Goal: Information Seeking & Learning: Learn about a topic

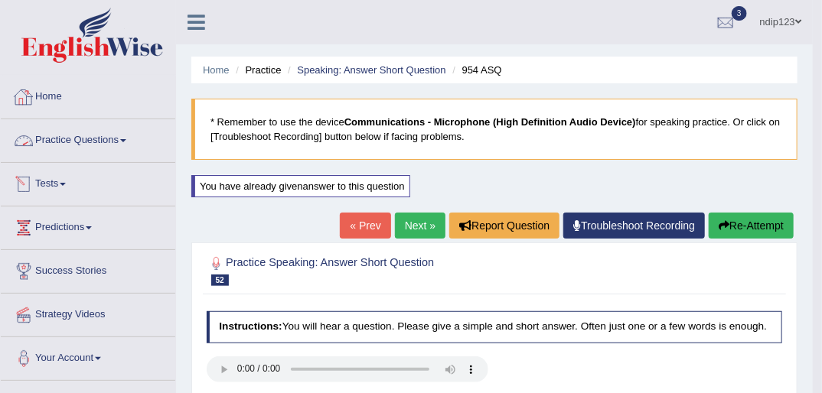
click at [86, 138] on link "Practice Questions" at bounding box center [88, 138] width 174 height 38
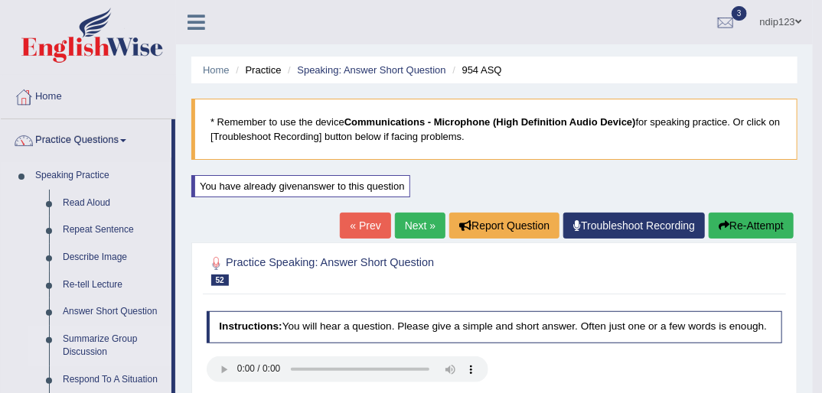
click at [106, 340] on link "Summarize Group Discussion" at bounding box center [114, 346] width 116 height 41
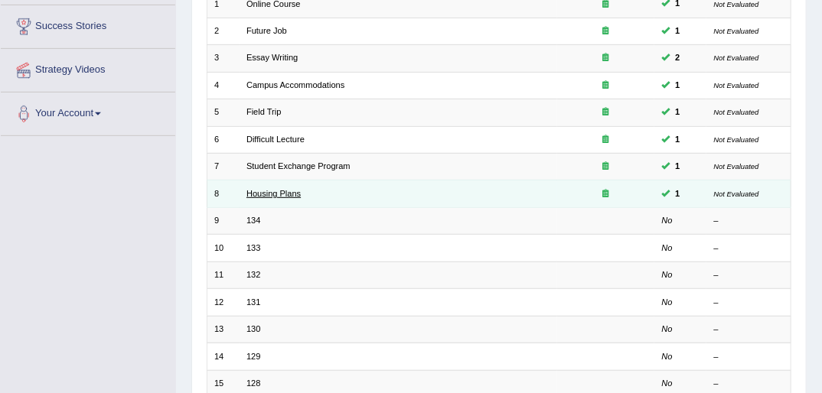
click at [265, 189] on link "Housing Plans" at bounding box center [273, 193] width 54 height 9
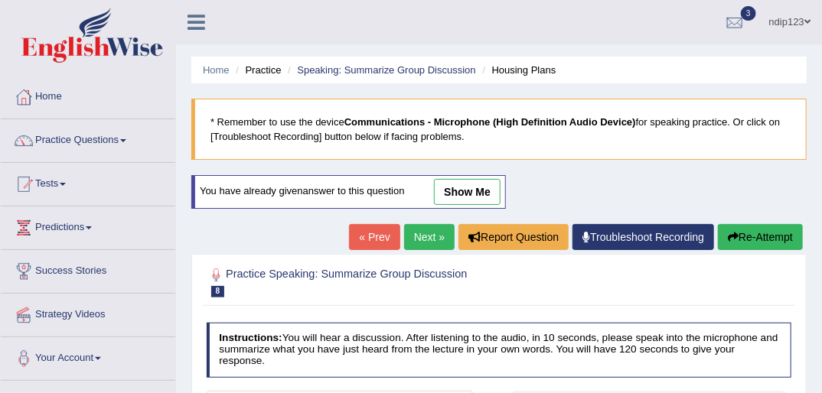
click at [473, 192] on link "show me" at bounding box center [467, 192] width 67 height 26
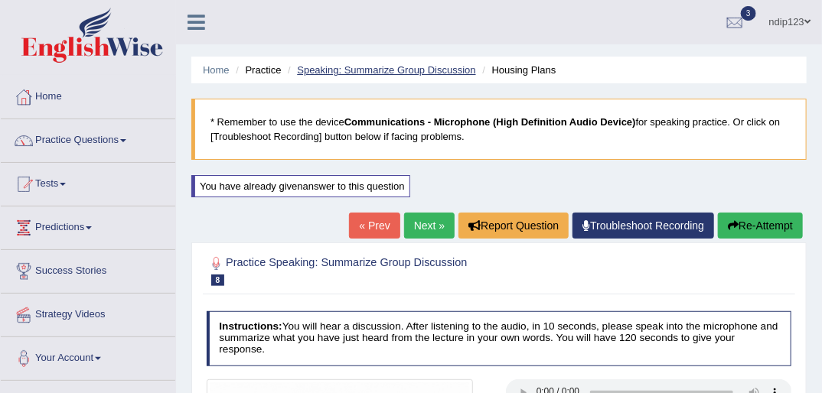
click at [392, 67] on link "Speaking: Summarize Group Discussion" at bounding box center [386, 69] width 178 height 11
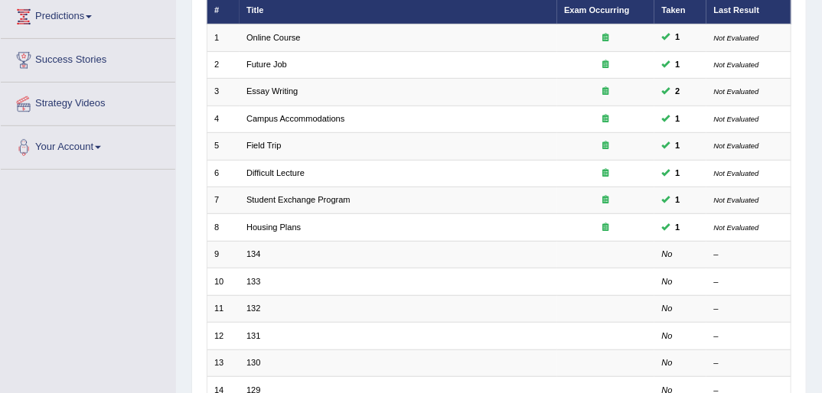
scroll to position [184, 0]
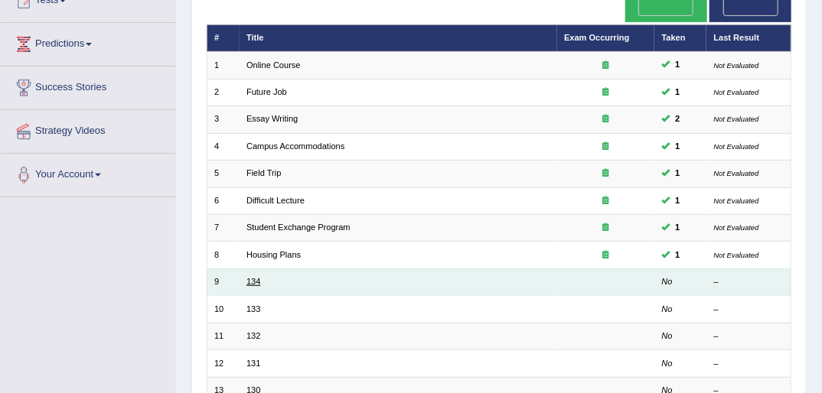
click at [256, 277] on link "134" at bounding box center [253, 281] width 14 height 9
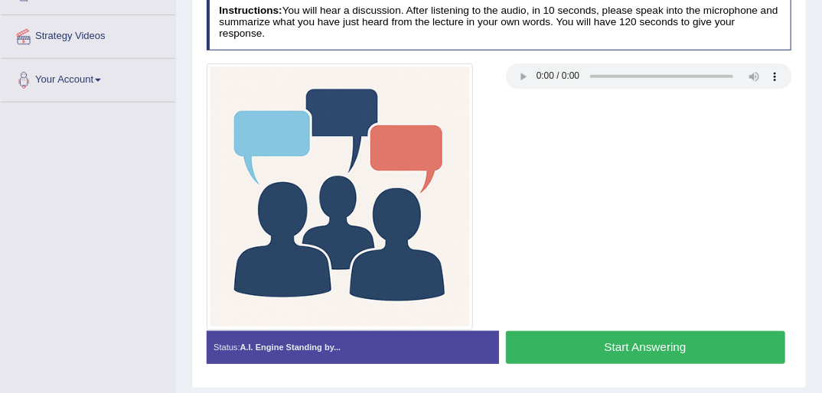
scroll to position [367, 0]
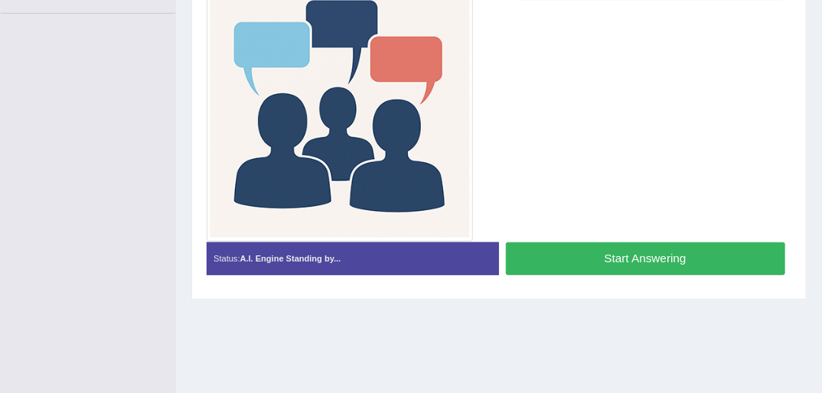
click at [618, 246] on button "Start Answering" at bounding box center [645, 259] width 279 height 33
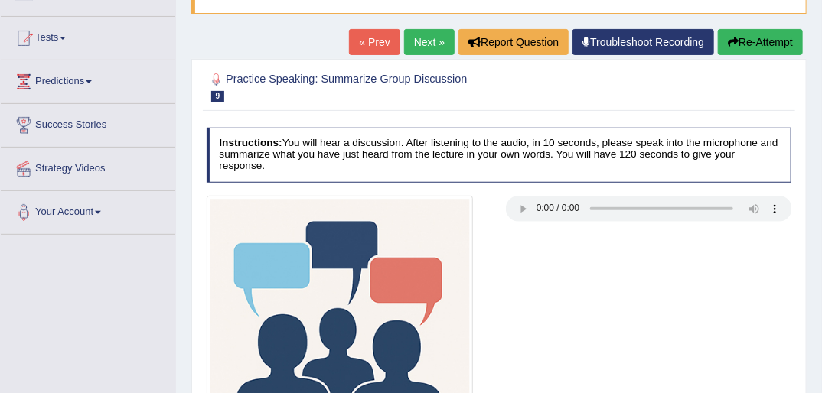
scroll to position [122, 0]
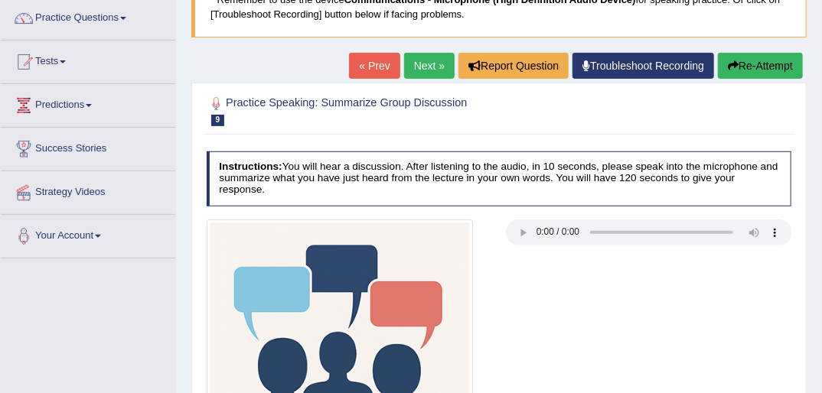
click at [372, 64] on link "« Prev" at bounding box center [374, 66] width 50 height 26
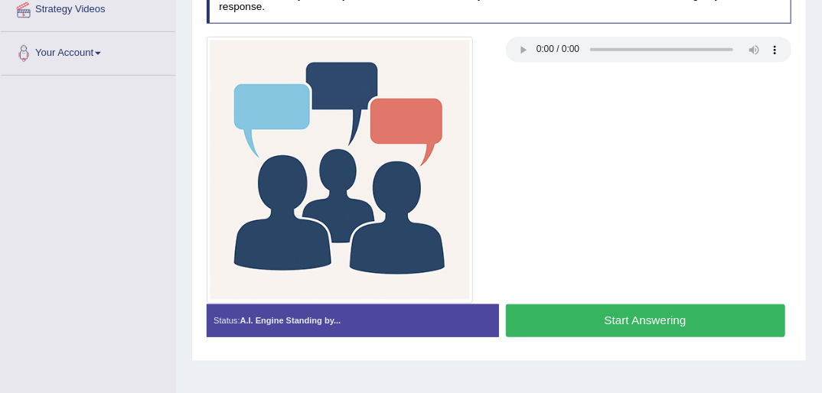
scroll to position [306, 0]
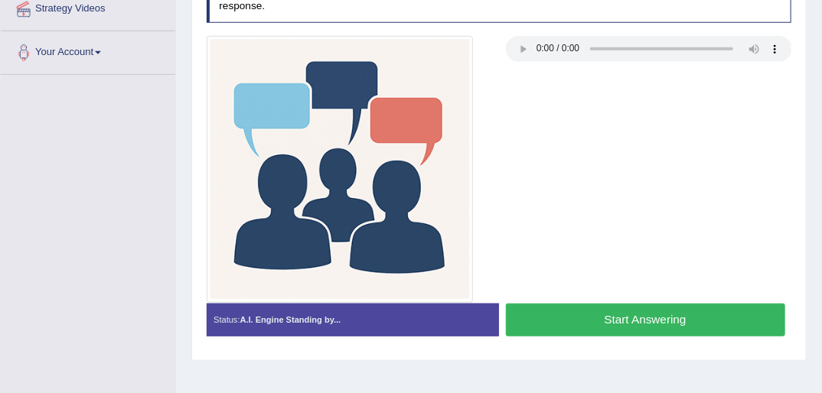
click at [650, 309] on button "Start Answering" at bounding box center [645, 320] width 279 height 33
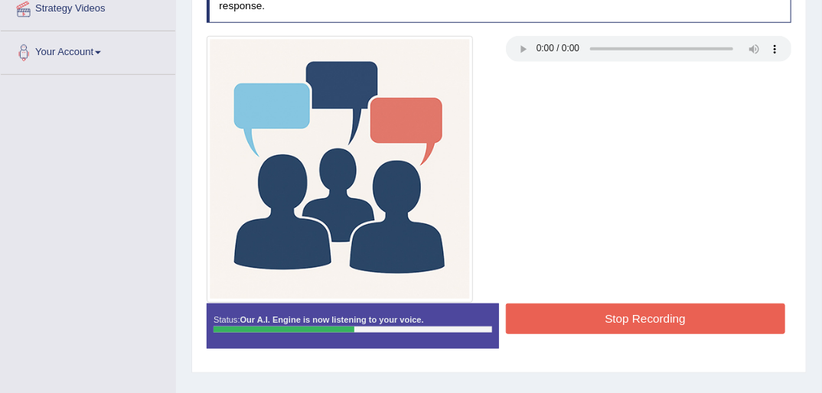
click at [661, 304] on button "Stop Recording" at bounding box center [645, 319] width 279 height 30
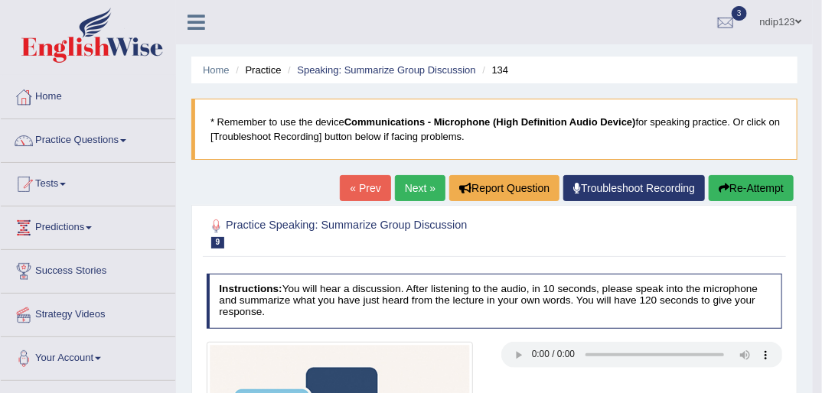
scroll to position [0, 0]
click at [412, 193] on link "Next »" at bounding box center [420, 188] width 50 height 26
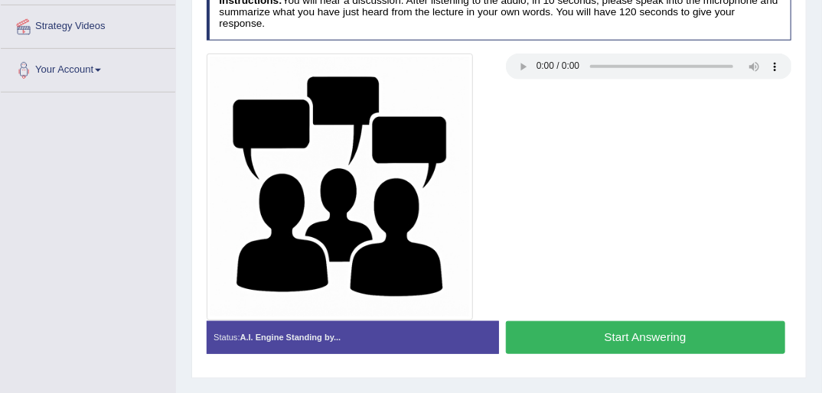
scroll to position [306, 0]
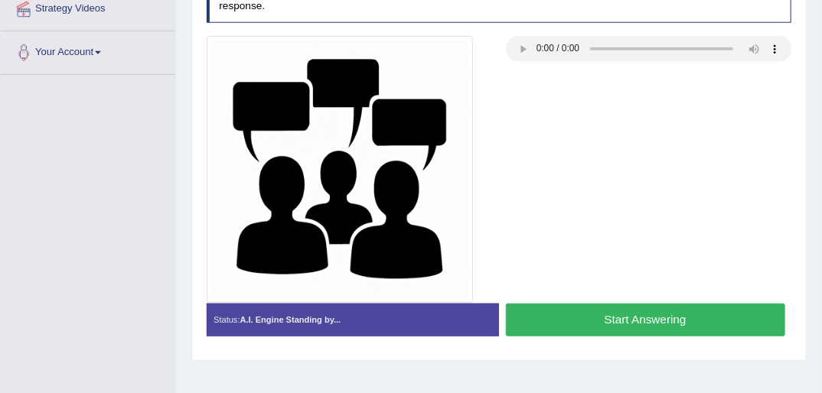
click at [648, 307] on button "Start Answering" at bounding box center [645, 320] width 279 height 33
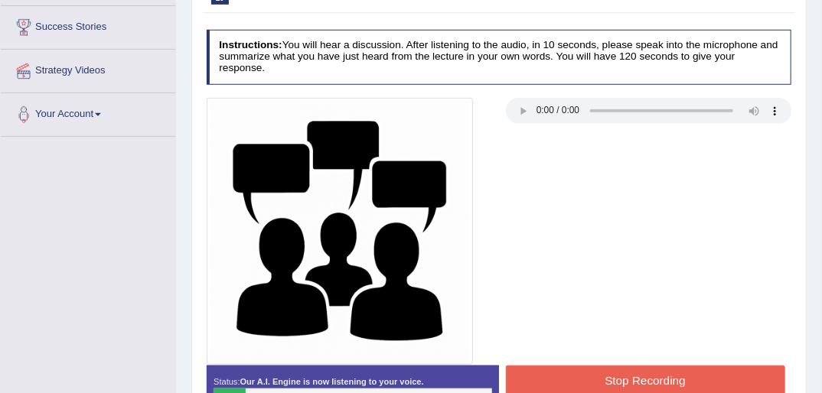
scroll to position [122, 0]
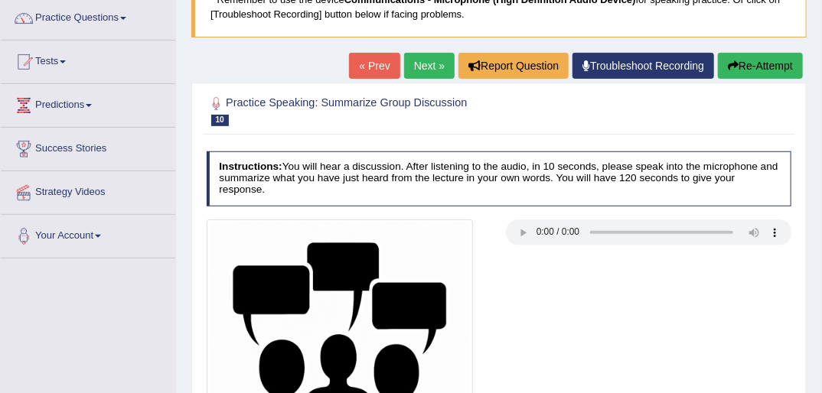
click at [381, 62] on link "« Prev" at bounding box center [374, 66] width 50 height 26
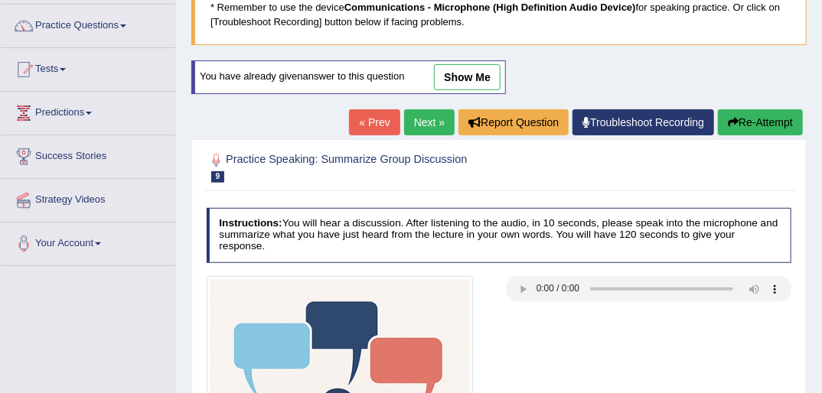
scroll to position [61, 0]
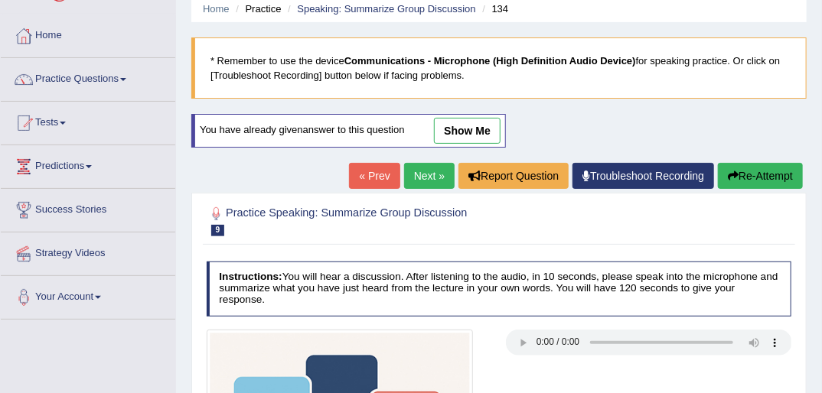
click at [426, 174] on link "Next »" at bounding box center [429, 176] width 50 height 26
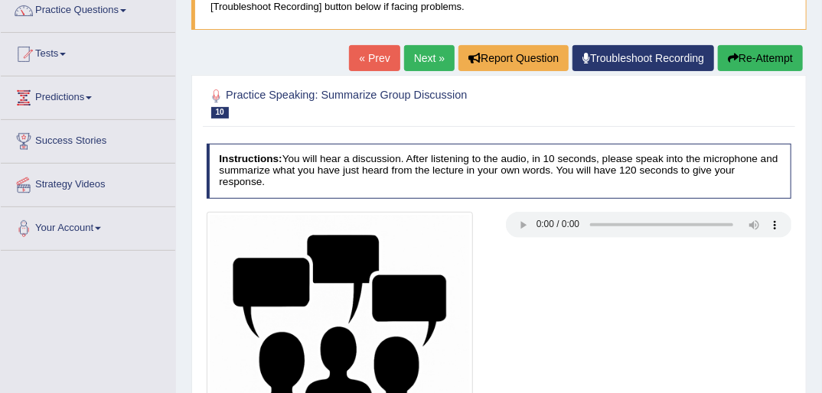
scroll to position [306, 0]
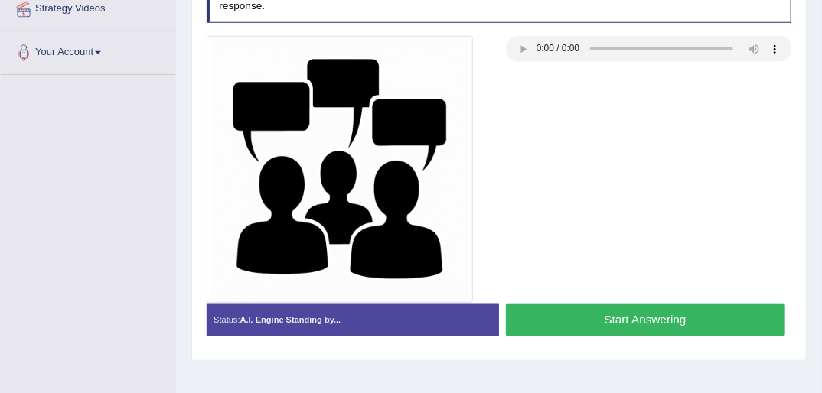
click at [621, 306] on button "Start Answering" at bounding box center [645, 320] width 279 height 33
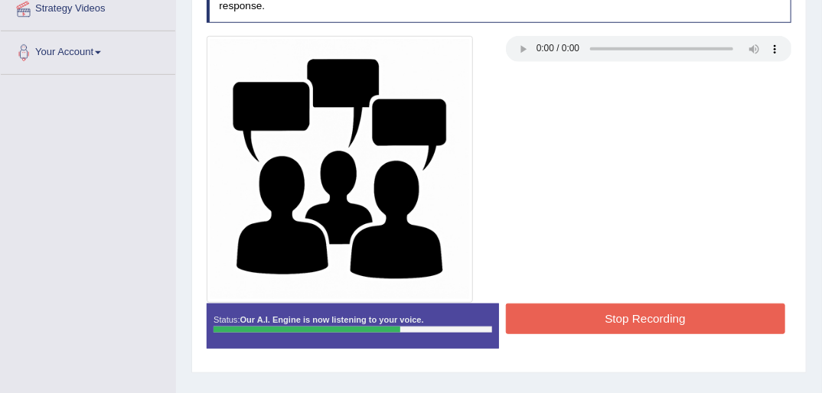
click at [655, 304] on button "Stop Recording" at bounding box center [645, 319] width 279 height 30
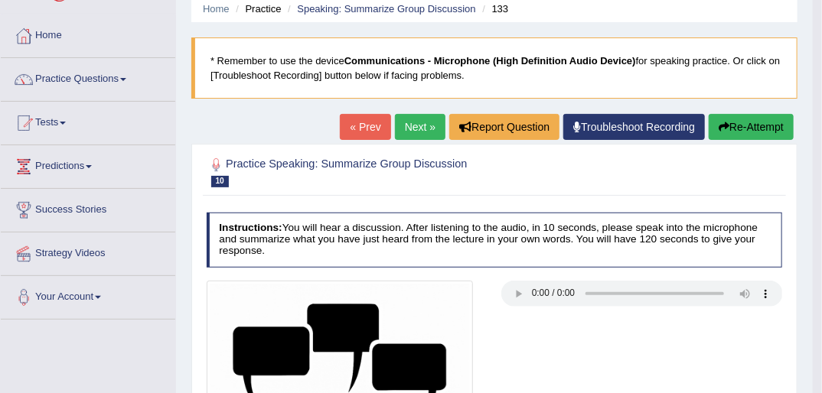
scroll to position [61, 0]
click at [415, 126] on link "Next »" at bounding box center [420, 127] width 50 height 26
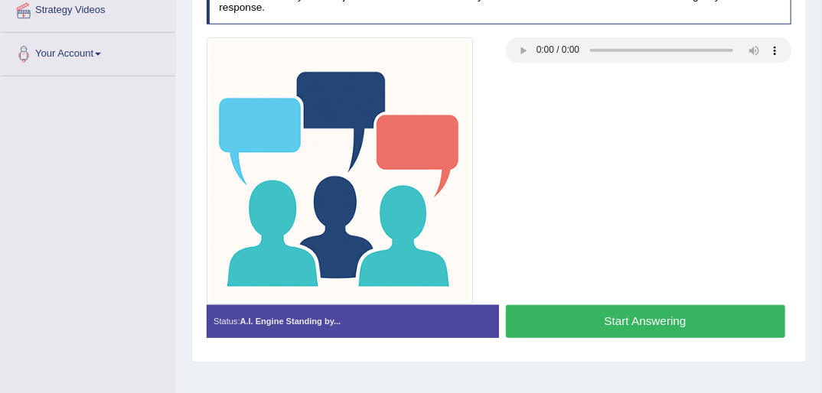
scroll to position [306, 0]
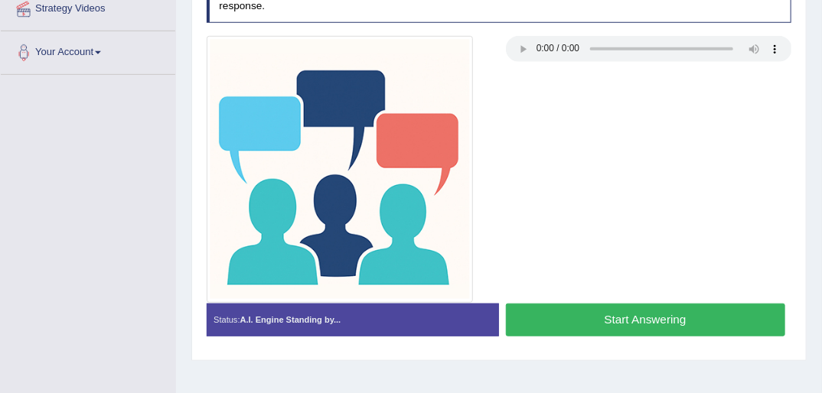
click at [580, 311] on button "Start Answering" at bounding box center [645, 320] width 279 height 33
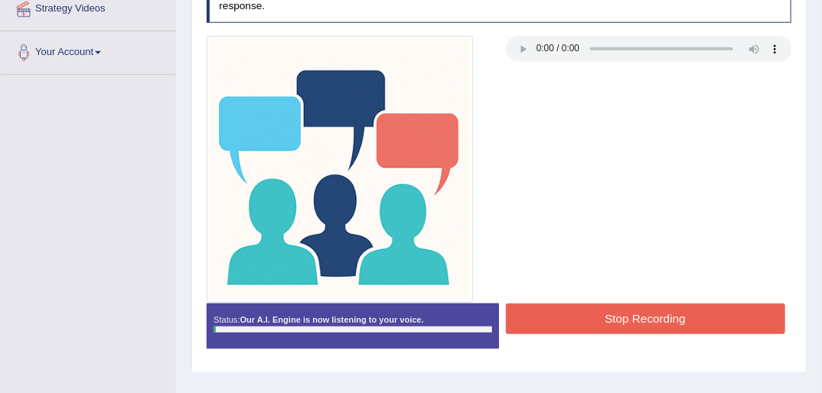
click at [577, 307] on button "Stop Recording" at bounding box center [645, 319] width 279 height 30
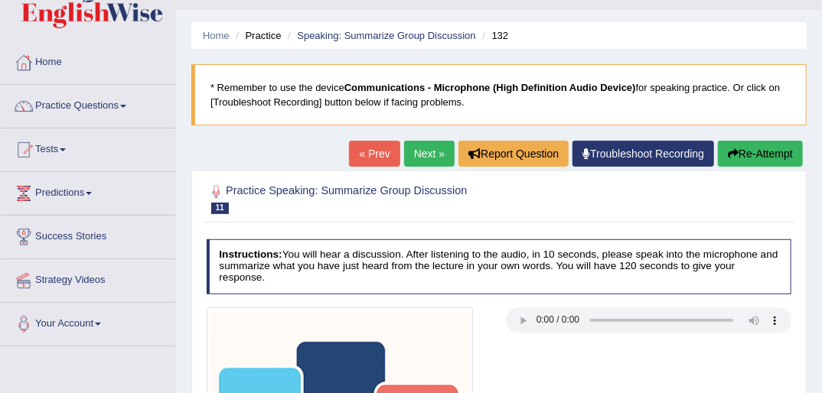
scroll to position [0, 0]
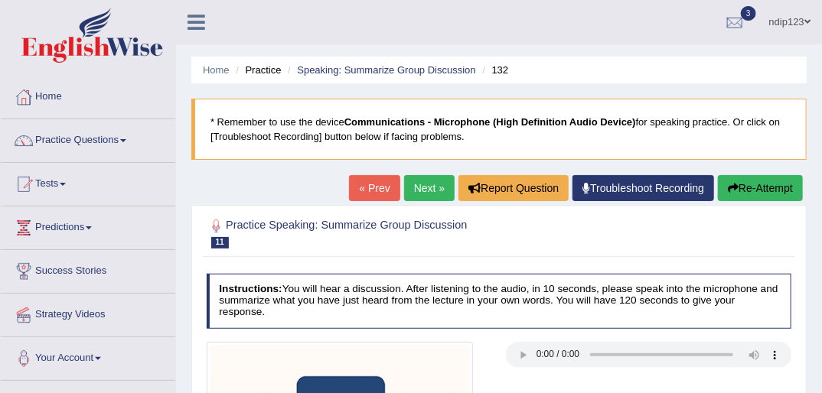
click at [750, 184] on button "Re-Attempt" at bounding box center [760, 188] width 85 height 26
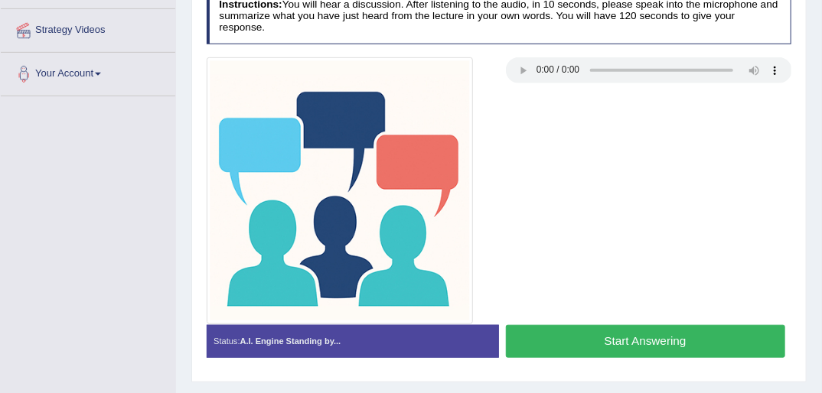
scroll to position [306, 0]
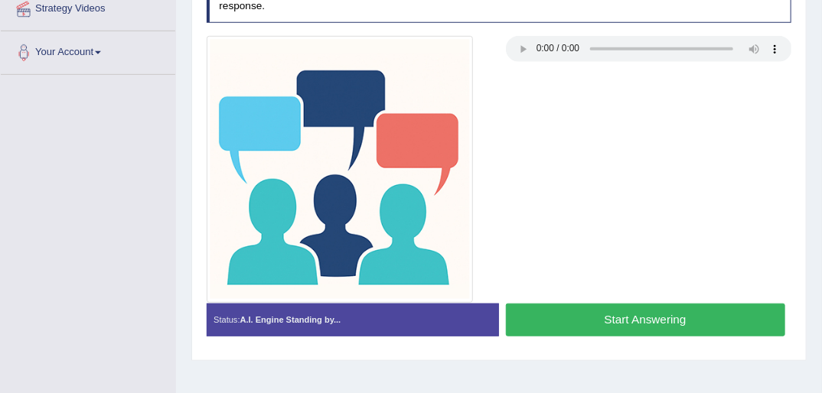
click at [526, 55] on div at bounding box center [499, 169] width 598 height 267
click at [634, 308] on button "Start Answering" at bounding box center [645, 320] width 279 height 33
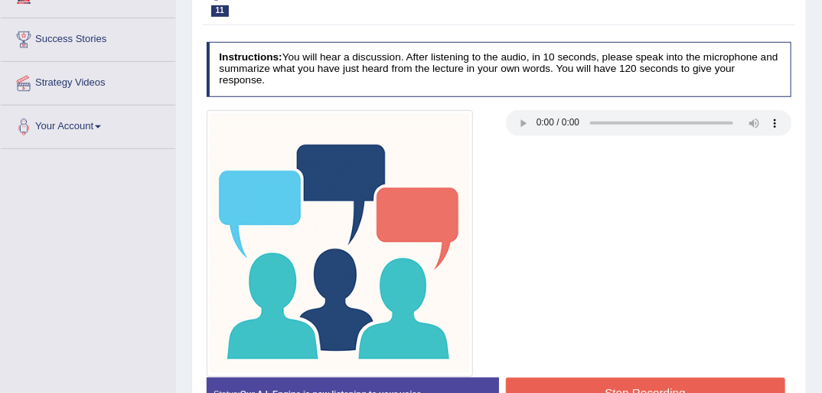
scroll to position [122, 0]
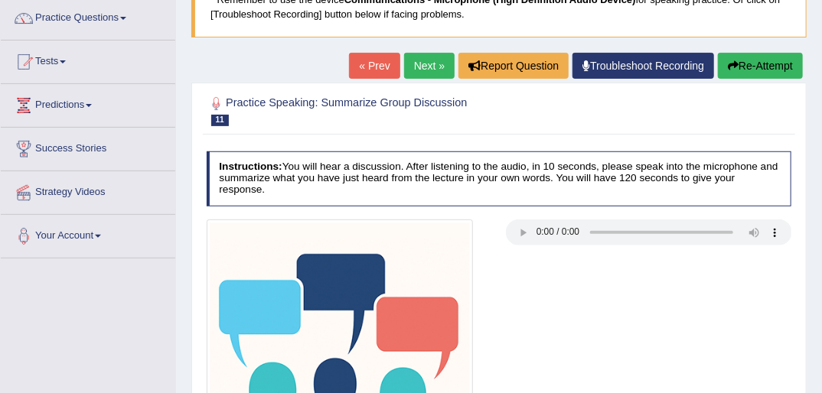
click at [370, 65] on link "« Prev" at bounding box center [374, 66] width 50 height 26
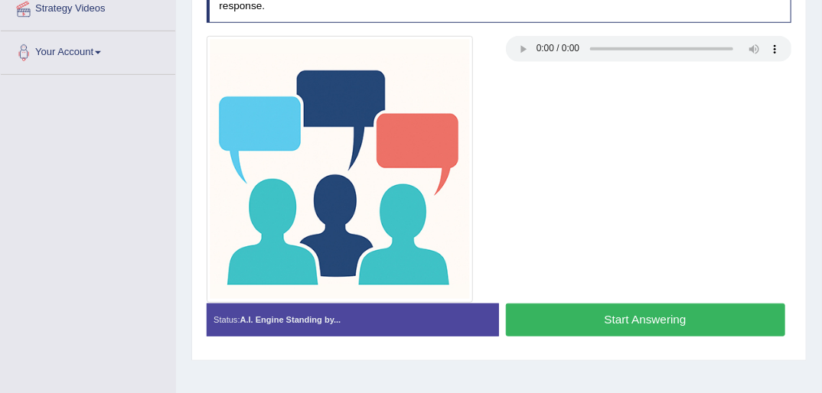
scroll to position [306, 0]
click at [633, 314] on button "Start Answering" at bounding box center [645, 320] width 279 height 33
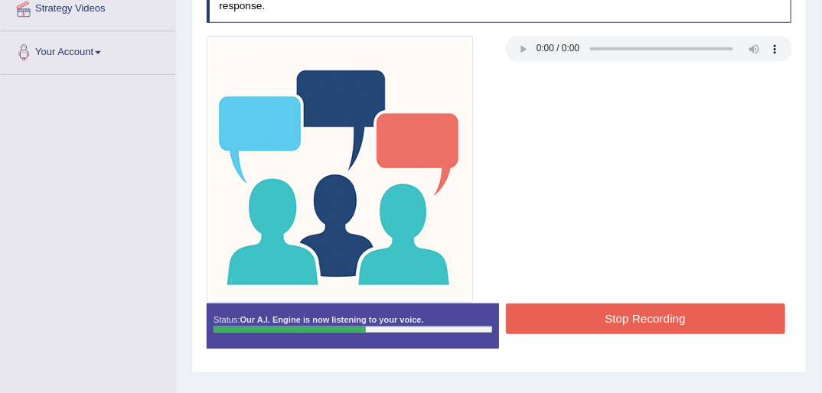
click at [628, 307] on button "Stop Recording" at bounding box center [645, 319] width 279 height 30
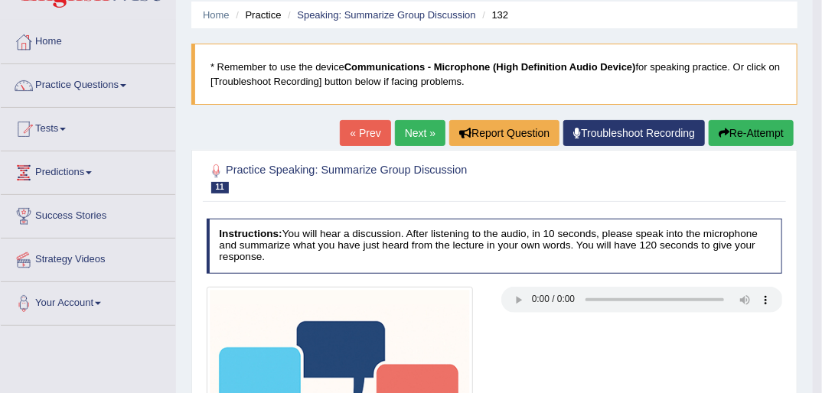
scroll to position [0, 0]
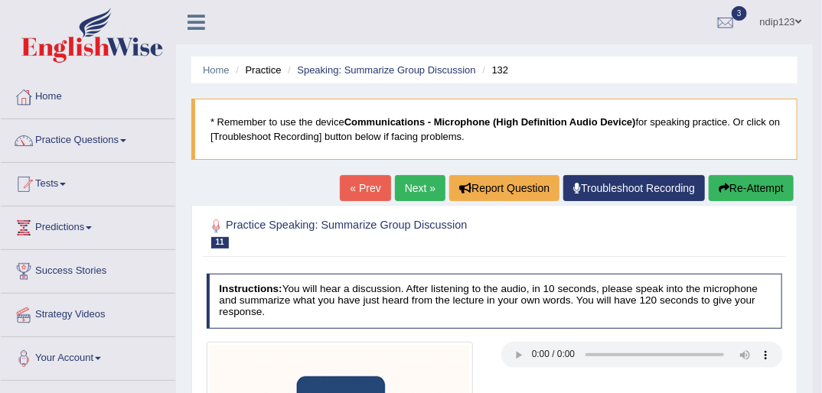
click at [52, 138] on link "Practice Questions" at bounding box center [88, 138] width 174 height 38
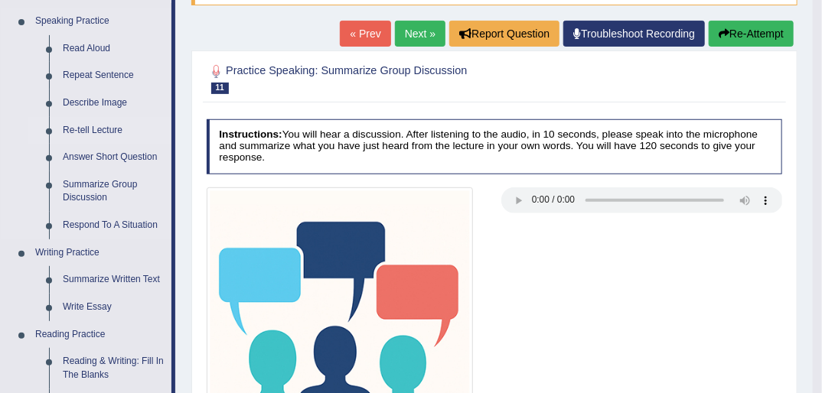
scroll to position [184, 0]
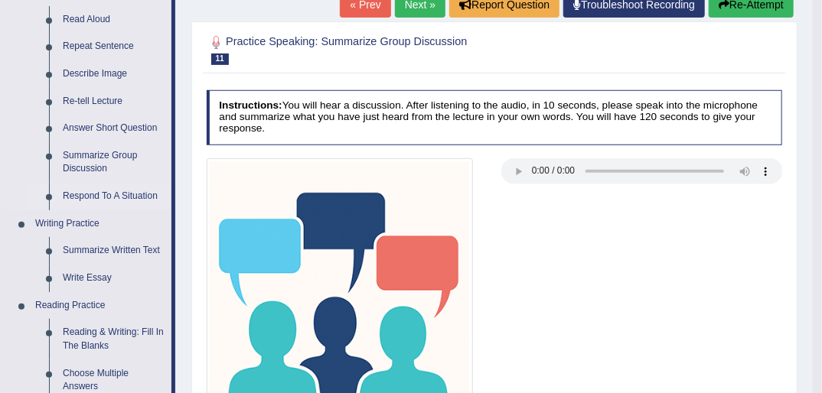
click at [93, 197] on link "Respond To A Situation" at bounding box center [114, 197] width 116 height 28
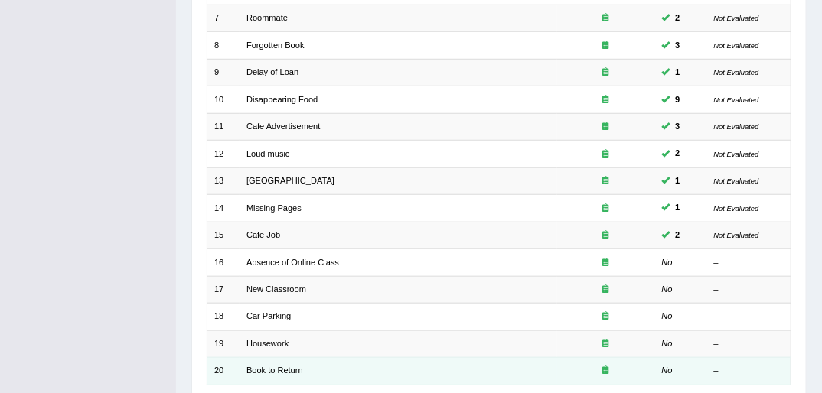
scroll to position [428, 0]
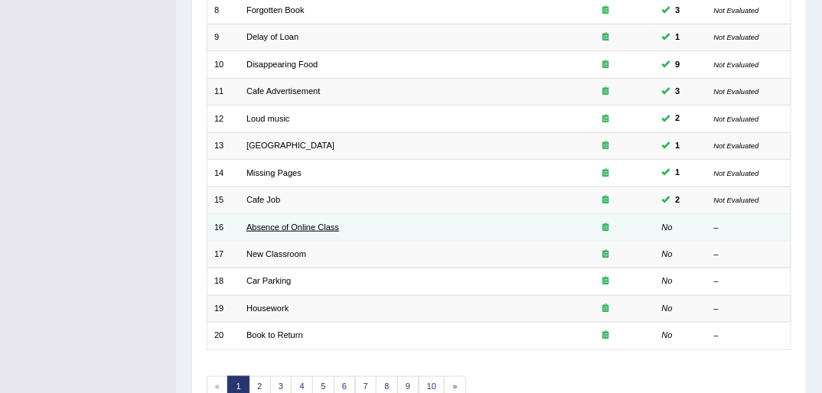
click at [285, 223] on link "Absence of Online Class" at bounding box center [292, 227] width 93 height 9
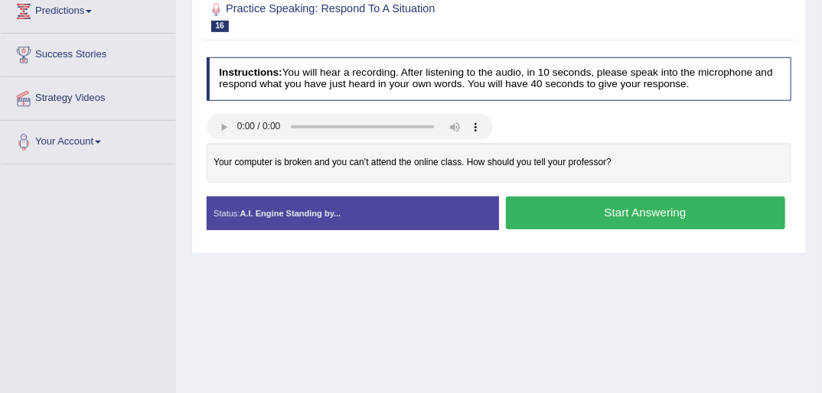
scroll to position [245, 0]
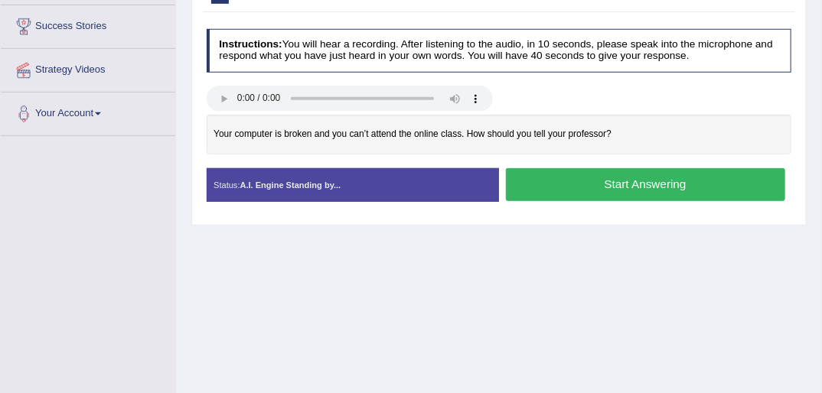
click at [665, 186] on button "Start Answering" at bounding box center [645, 184] width 279 height 33
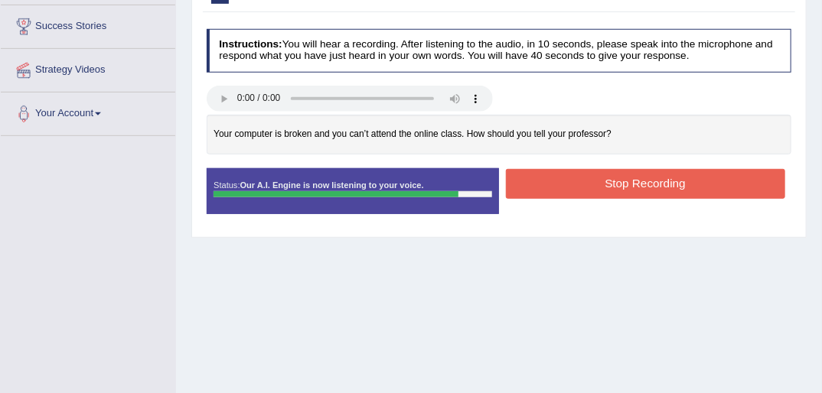
click at [631, 180] on button "Stop Recording" at bounding box center [645, 184] width 279 height 30
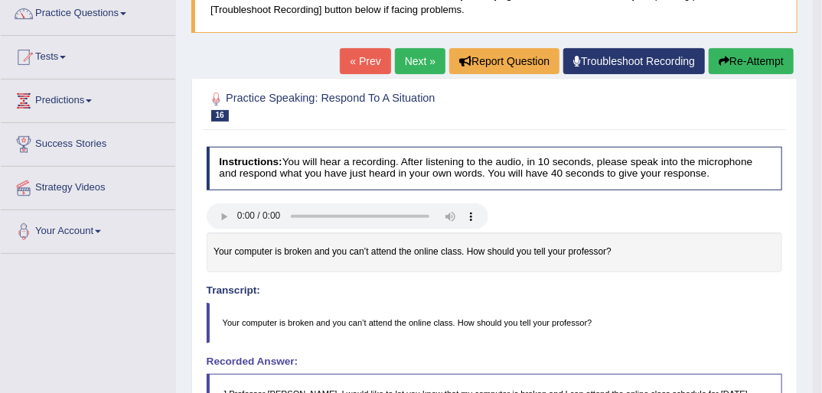
scroll to position [122, 0]
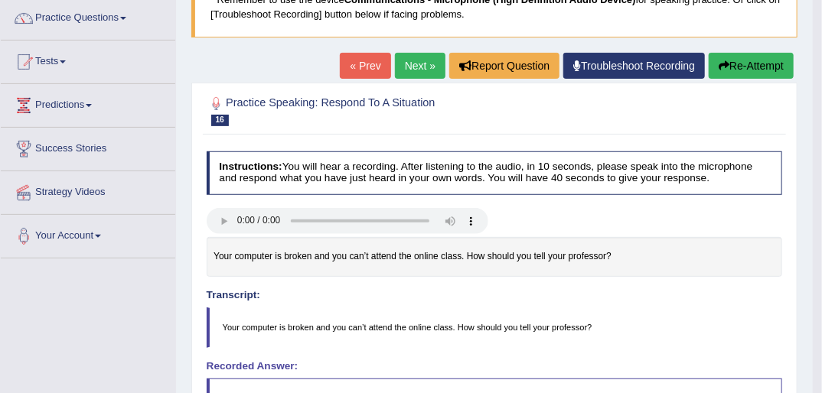
click at [737, 64] on button "Re-Attempt" at bounding box center [750, 66] width 85 height 26
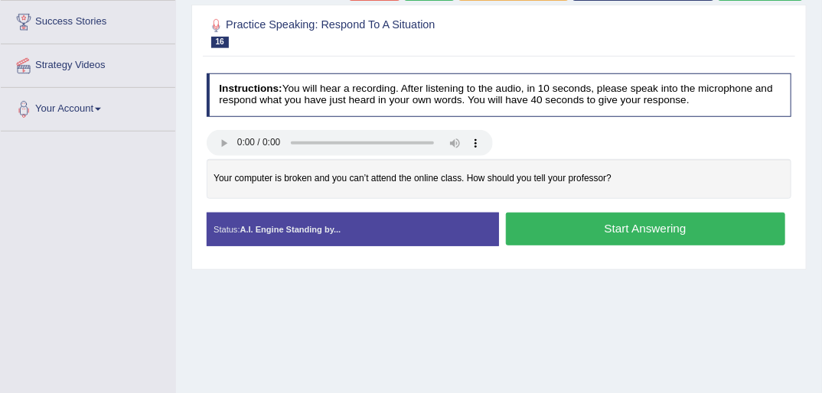
click at [637, 227] on button "Start Answering" at bounding box center [645, 229] width 279 height 33
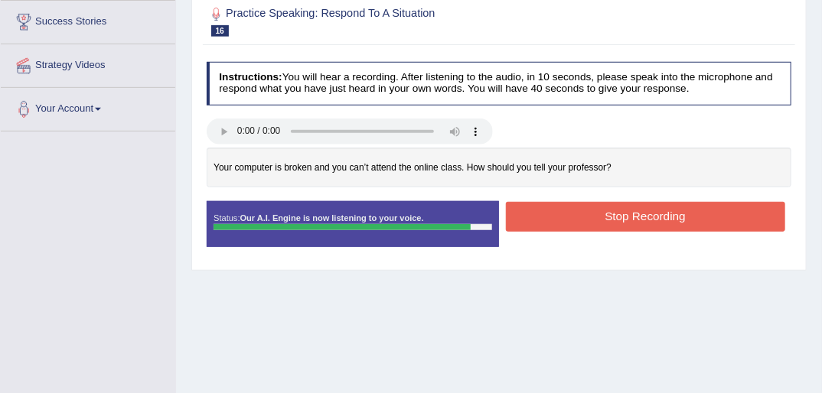
click at [614, 214] on button "Stop Recording" at bounding box center [645, 217] width 279 height 30
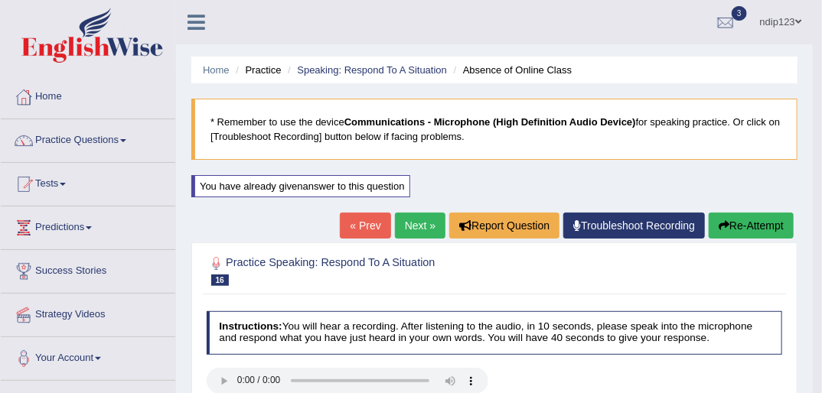
click at [408, 225] on link "Next »" at bounding box center [420, 226] width 50 height 26
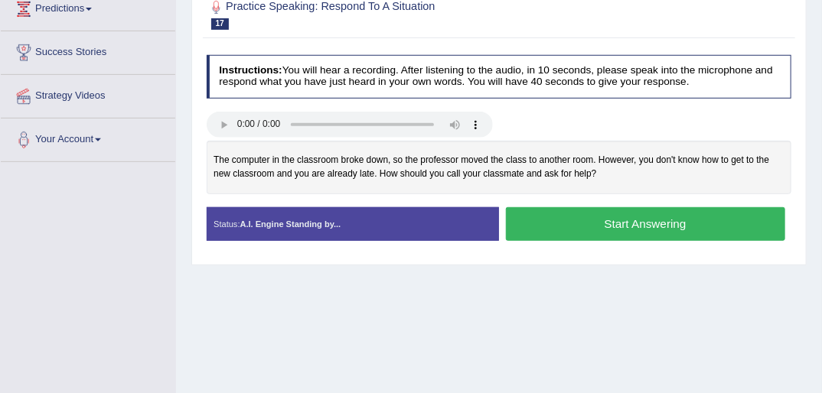
scroll to position [245, 0]
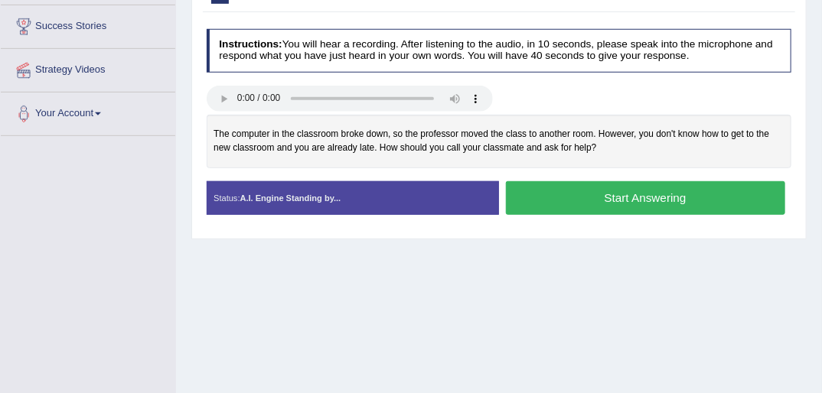
click at [630, 199] on button "Start Answering" at bounding box center [645, 197] width 279 height 33
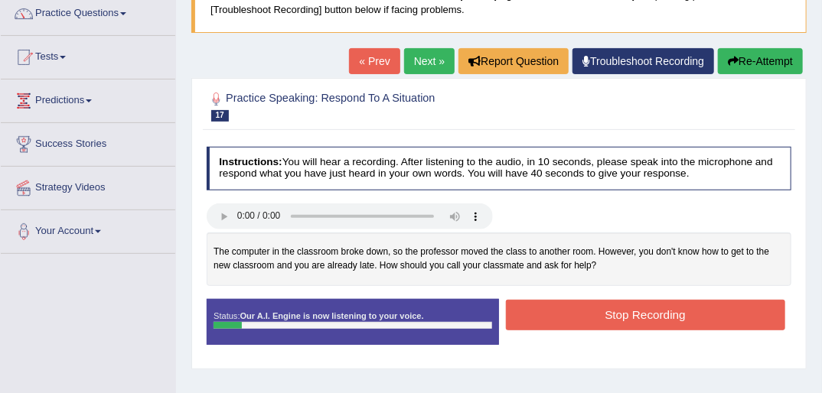
scroll to position [122, 0]
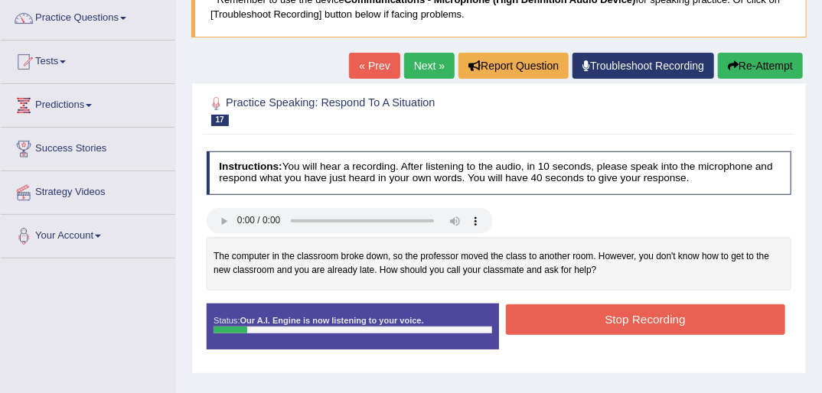
click at [375, 65] on link "« Prev" at bounding box center [374, 66] width 50 height 26
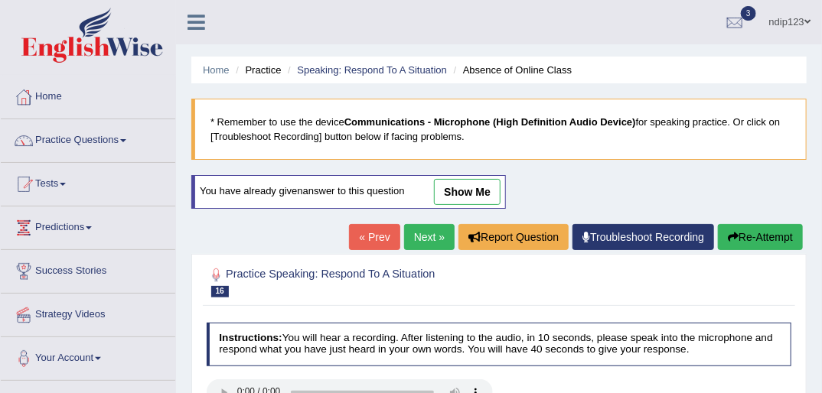
click at [422, 235] on link "Next »" at bounding box center [429, 237] width 50 height 26
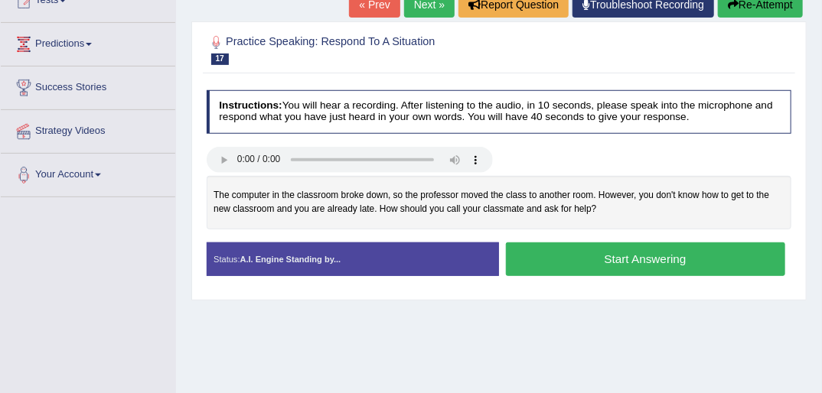
click at [603, 260] on button "Start Answering" at bounding box center [645, 259] width 279 height 33
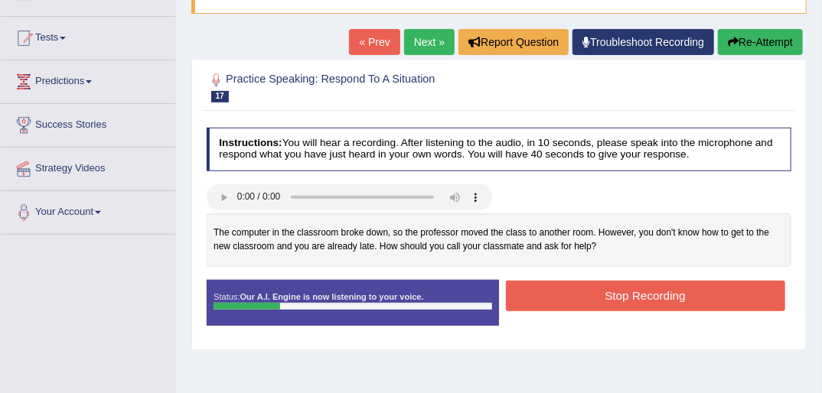
scroll to position [122, 0]
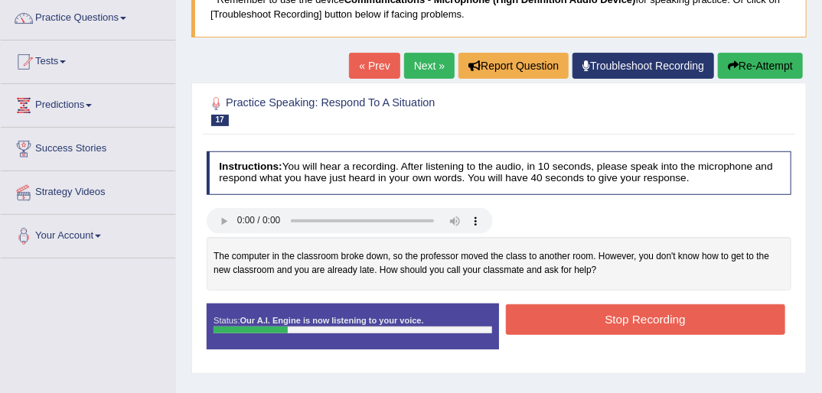
click at [373, 63] on link "« Prev" at bounding box center [374, 66] width 50 height 26
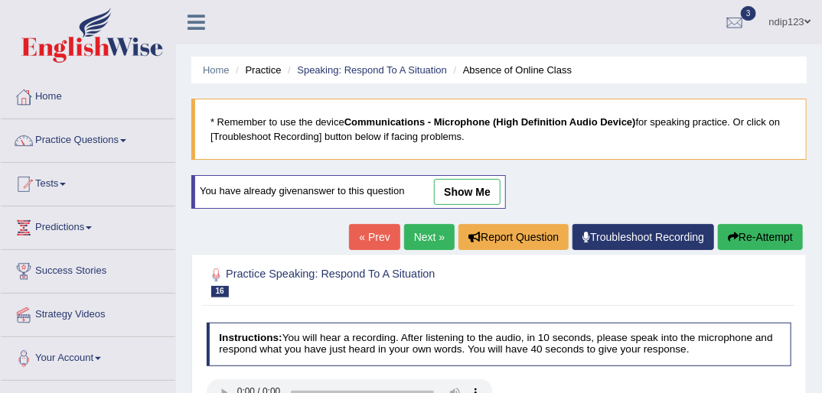
click at [425, 233] on link "Next »" at bounding box center [429, 237] width 50 height 26
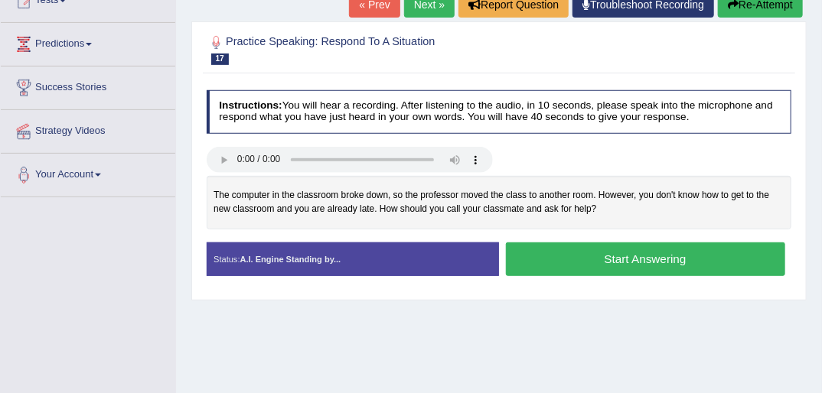
click at [650, 256] on button "Start Answering" at bounding box center [645, 259] width 279 height 33
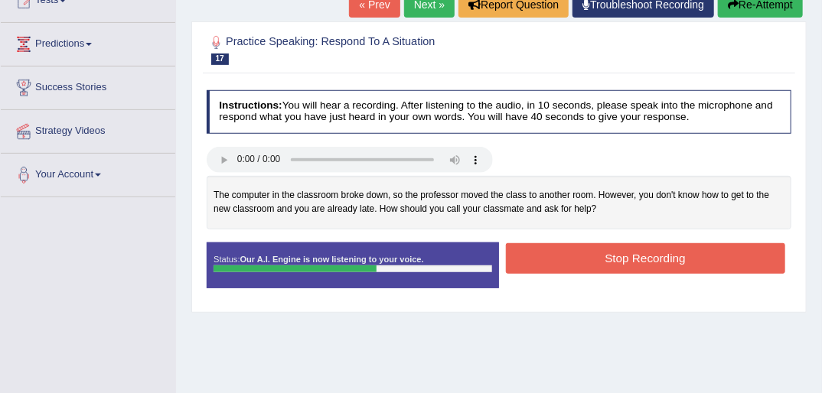
click at [376, 7] on link "« Prev" at bounding box center [374, 5] width 50 height 26
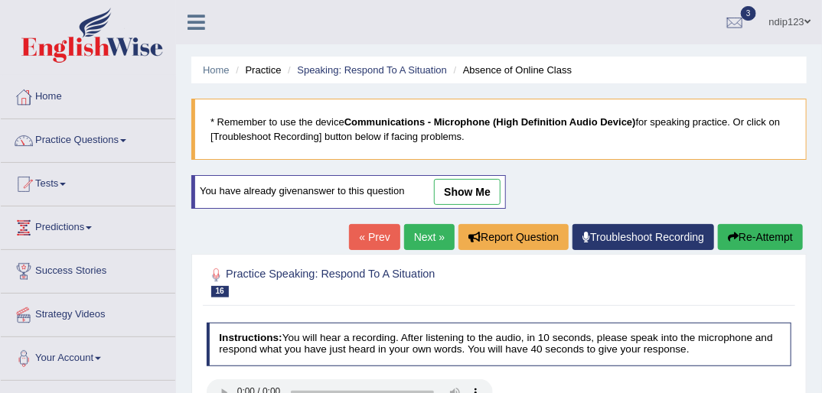
click at [416, 237] on link "Next »" at bounding box center [429, 237] width 50 height 26
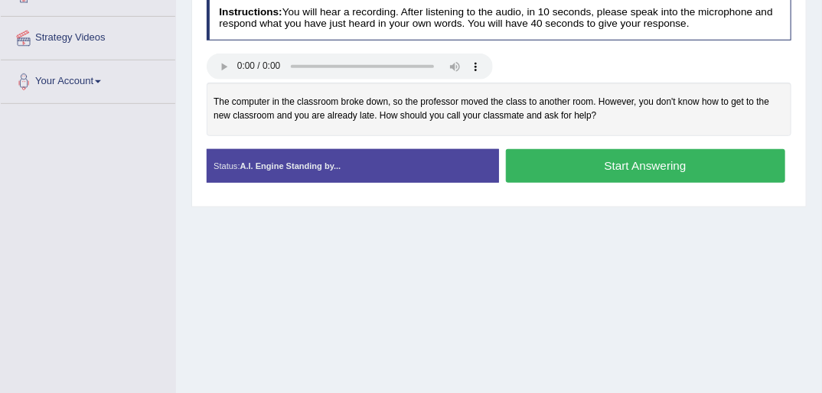
scroll to position [306, 0]
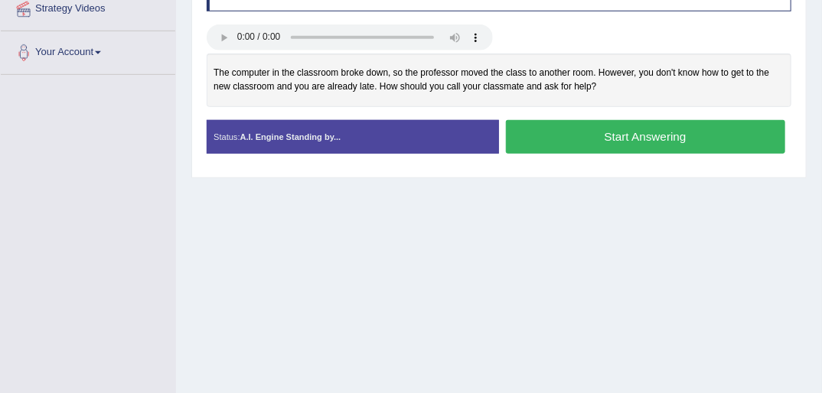
click at [629, 138] on button "Start Answering" at bounding box center [645, 136] width 279 height 33
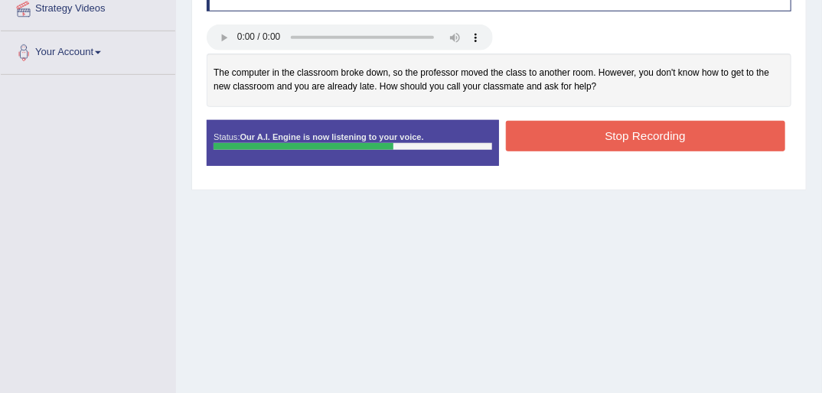
click at [644, 135] on button "Stop Recording" at bounding box center [645, 136] width 279 height 30
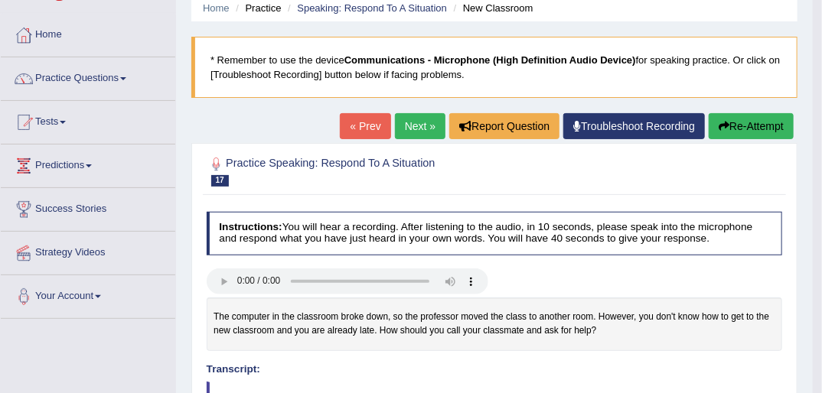
scroll to position [0, 0]
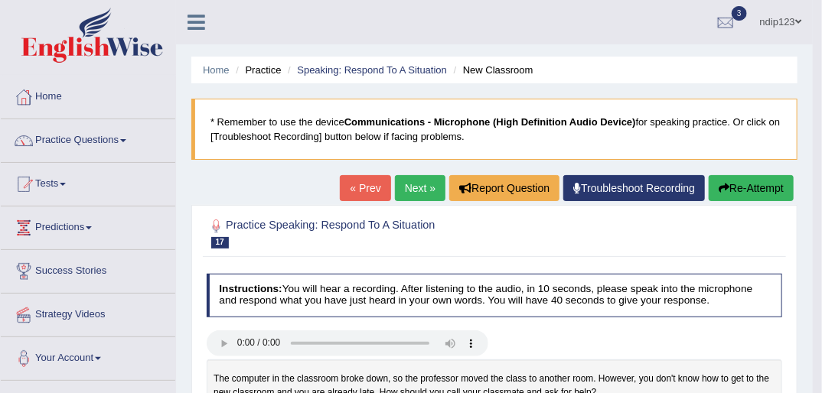
click at [754, 184] on button "Re-Attempt" at bounding box center [750, 188] width 85 height 26
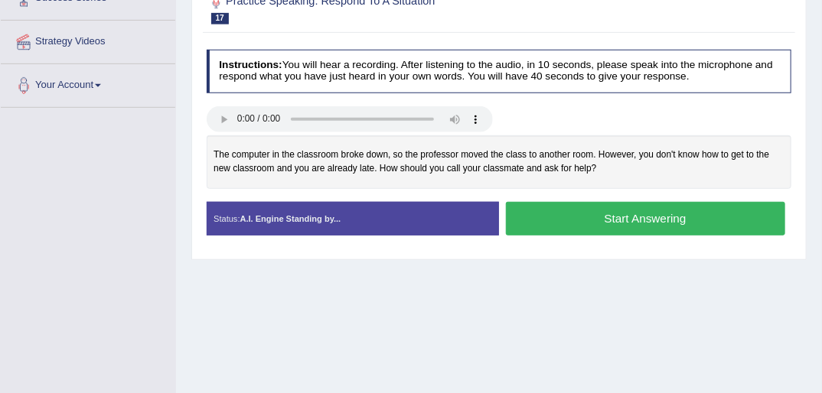
scroll to position [306, 0]
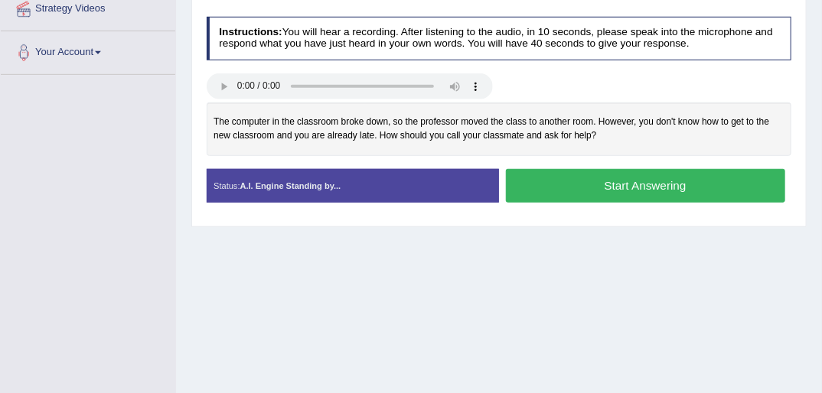
click at [633, 188] on button "Start Answering" at bounding box center [645, 185] width 279 height 33
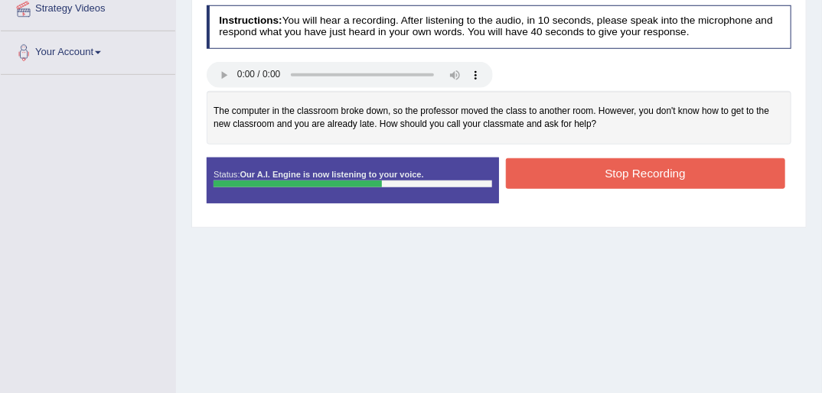
click at [642, 170] on button "Stop Recording" at bounding box center [645, 173] width 279 height 30
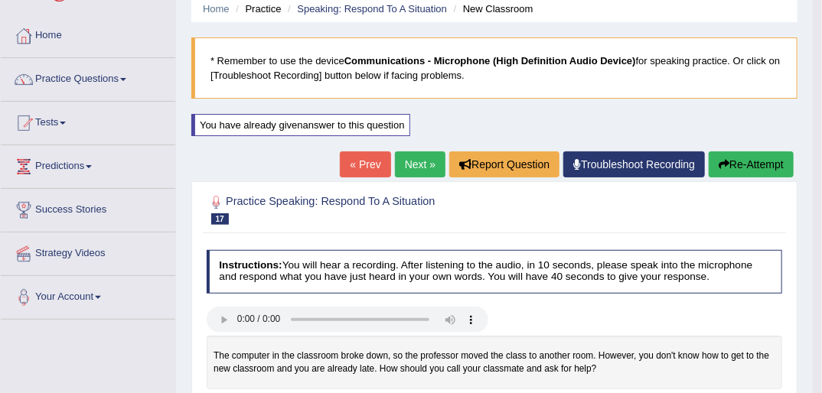
scroll to position [61, 0]
click at [401, 160] on link "Next »" at bounding box center [420, 164] width 50 height 26
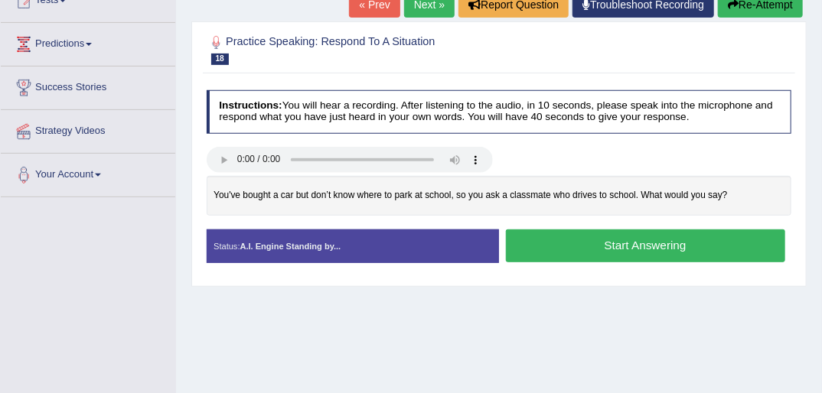
click at [633, 245] on button "Start Answering" at bounding box center [645, 246] width 279 height 33
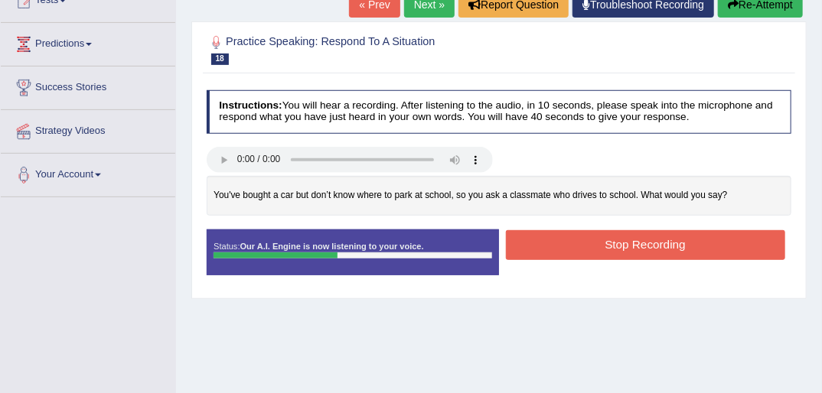
click at [385, 9] on link "« Prev" at bounding box center [374, 5] width 50 height 26
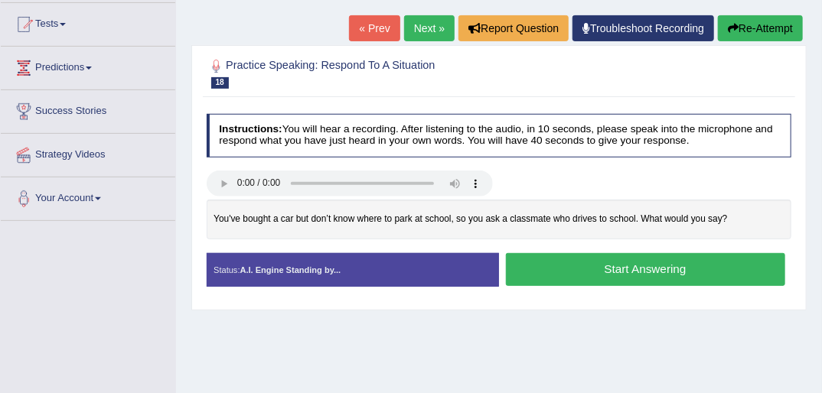
scroll to position [184, 0]
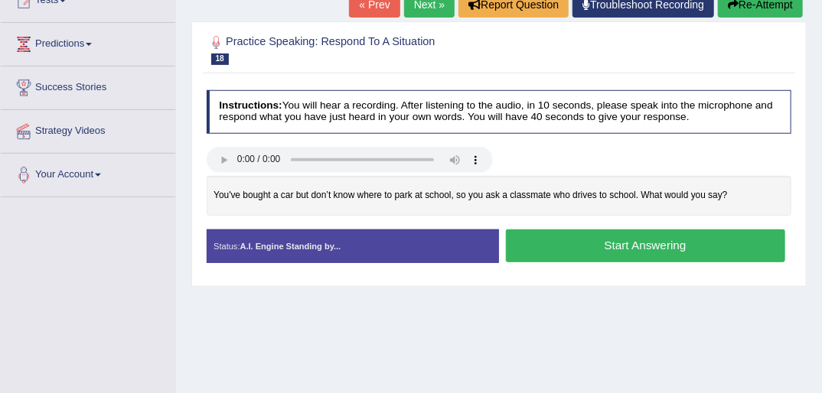
click at [633, 245] on button "Start Answering" at bounding box center [645, 246] width 279 height 33
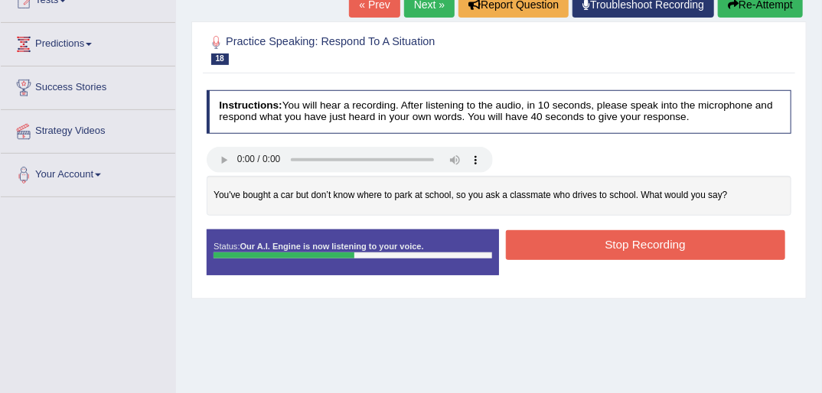
click at [636, 242] on button "Stop Recording" at bounding box center [645, 245] width 279 height 30
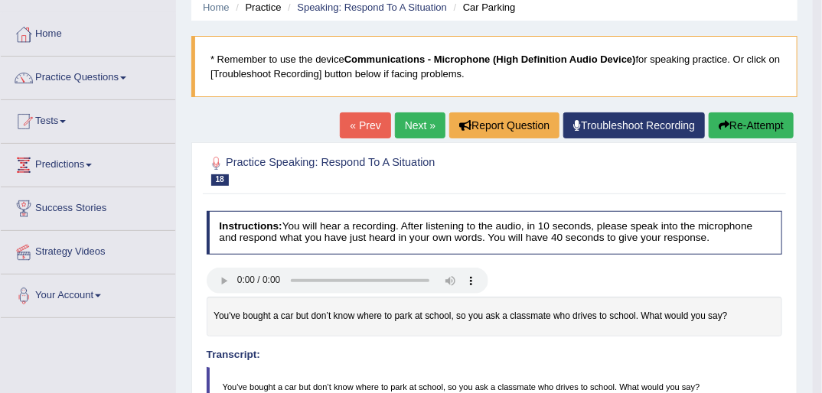
scroll to position [61, 0]
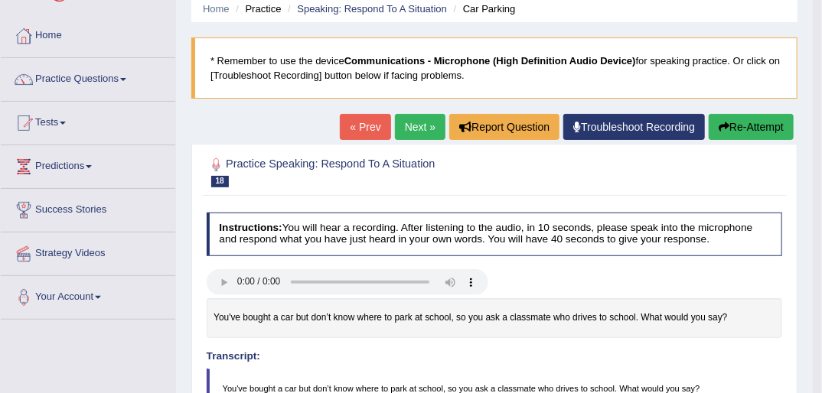
click at [746, 125] on button "Re-Attempt" at bounding box center [750, 127] width 85 height 26
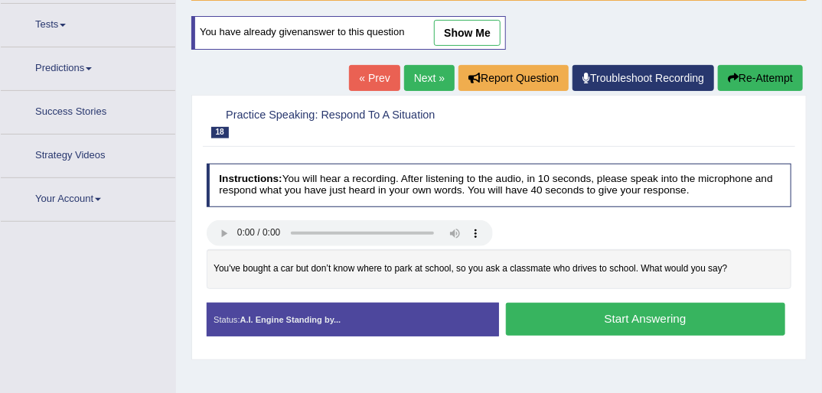
scroll to position [187, 0]
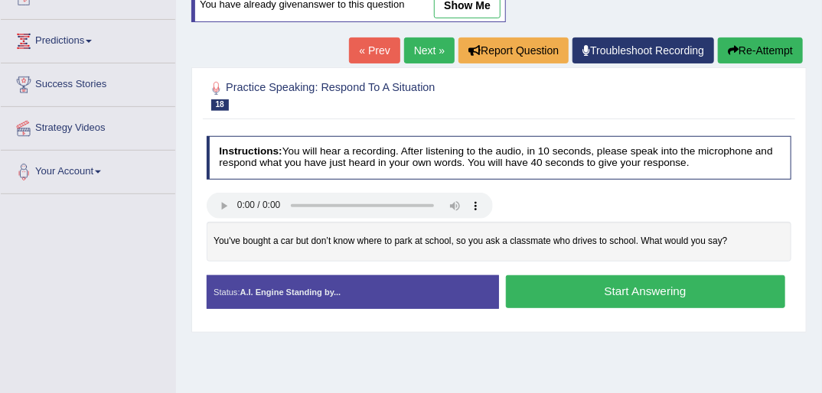
click at [640, 288] on button "Start Answering" at bounding box center [645, 291] width 279 height 33
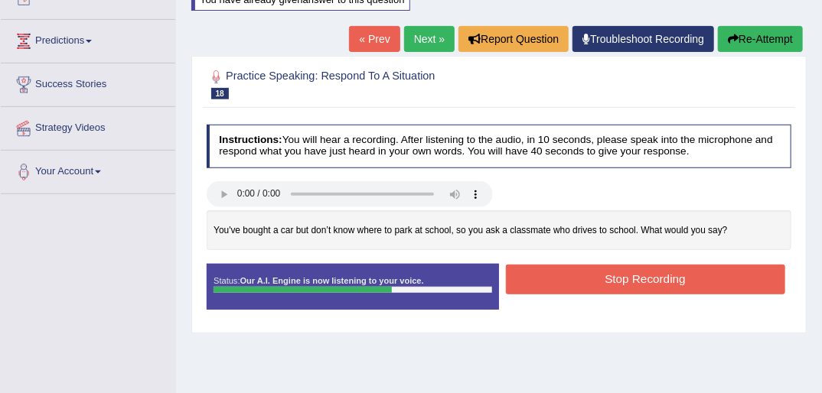
click at [631, 278] on button "Stop Recording" at bounding box center [645, 280] width 279 height 30
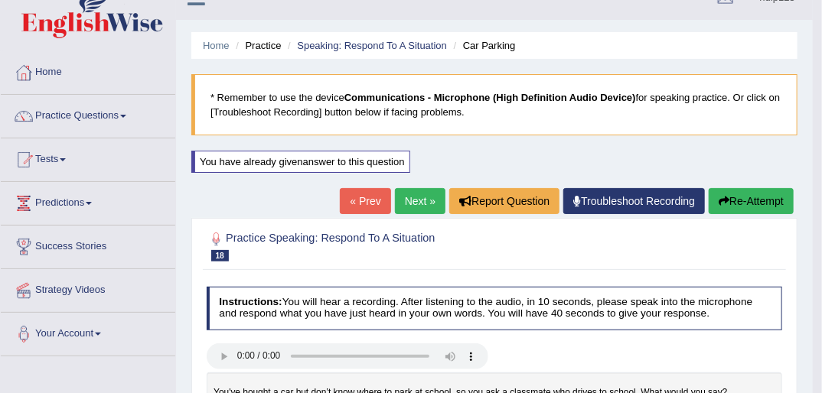
scroll to position [0, 0]
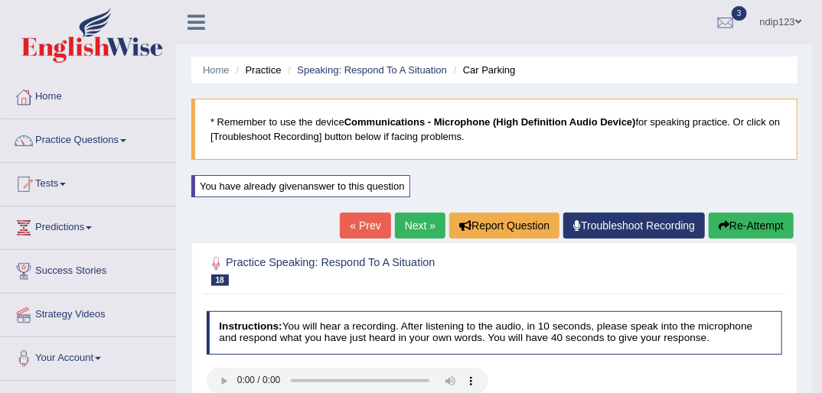
click at [408, 226] on link "Next »" at bounding box center [420, 226] width 50 height 26
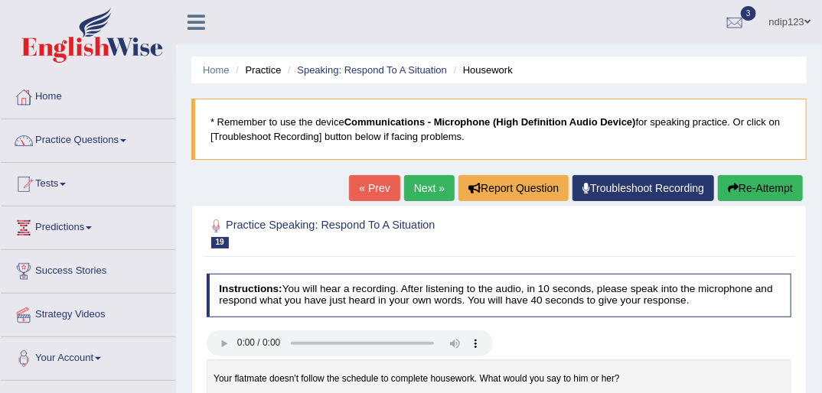
click at [55, 95] on link "Home" at bounding box center [88, 95] width 174 height 38
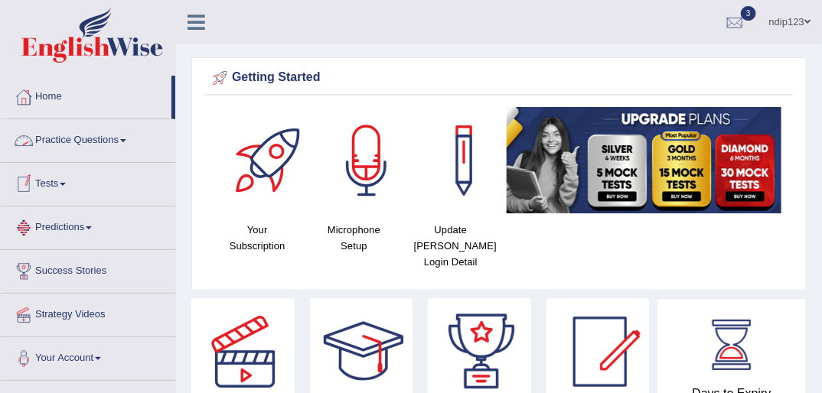
click at [63, 143] on link "Practice Questions" at bounding box center [88, 138] width 174 height 38
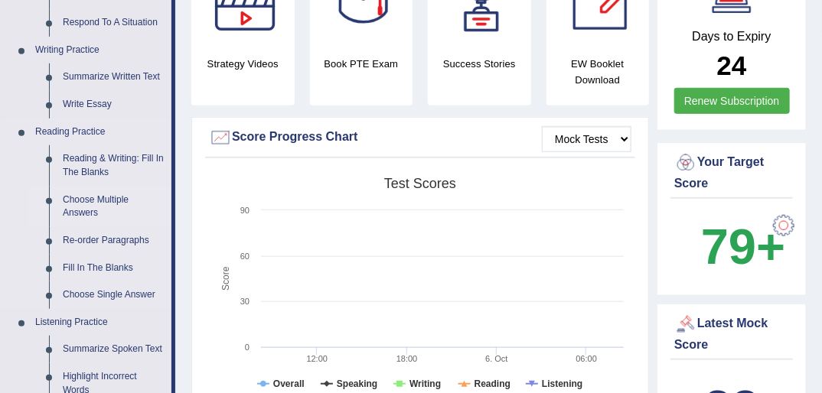
scroll to position [367, 0]
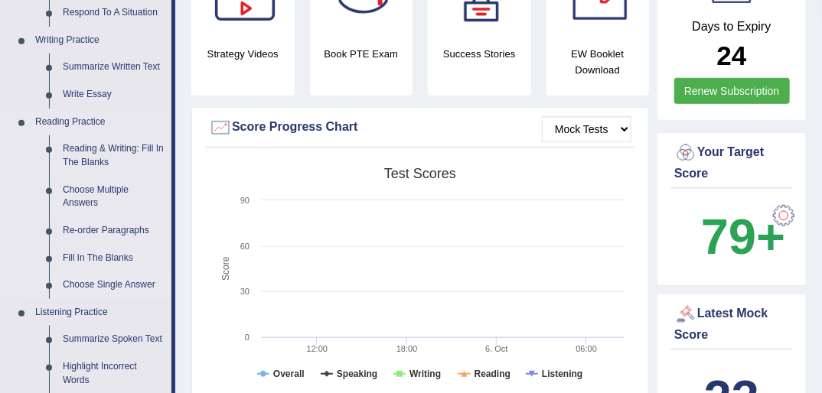
click at [98, 284] on link "Choose Single Answer" at bounding box center [114, 286] width 116 height 28
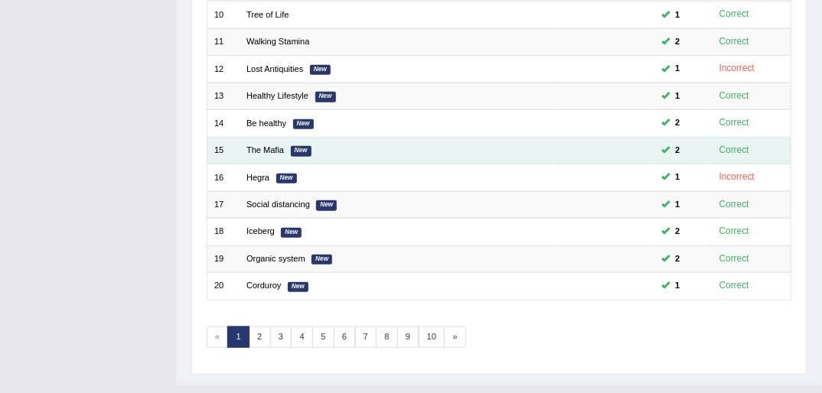
scroll to position [487, 0]
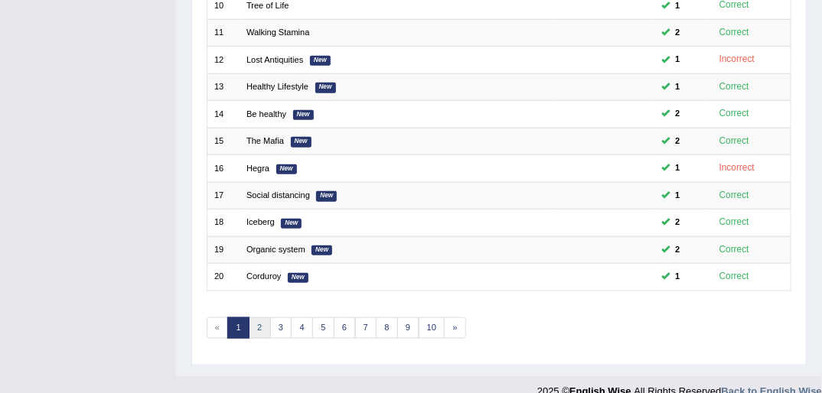
click at [259, 317] on link "2" at bounding box center [260, 327] width 22 height 21
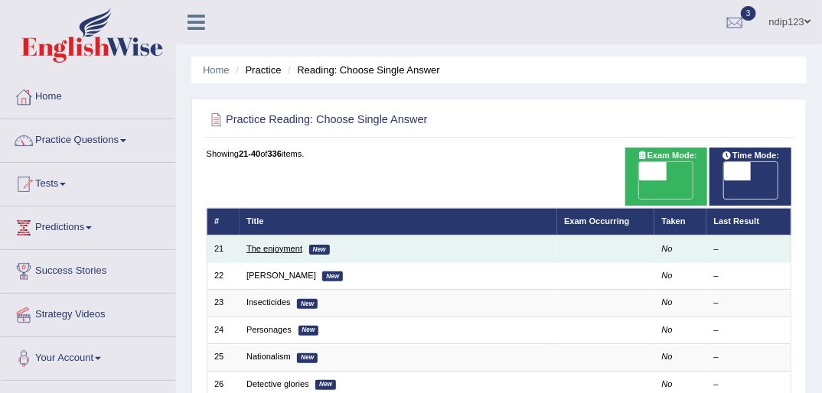
click at [262, 244] on link "The enjoyment" at bounding box center [274, 248] width 56 height 9
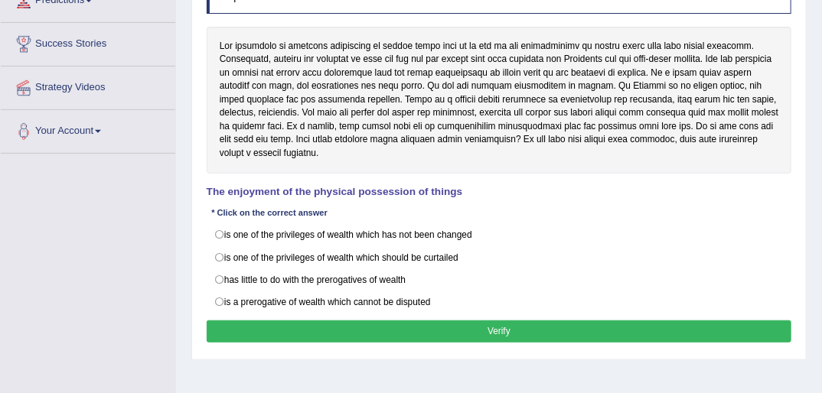
scroll to position [245, 0]
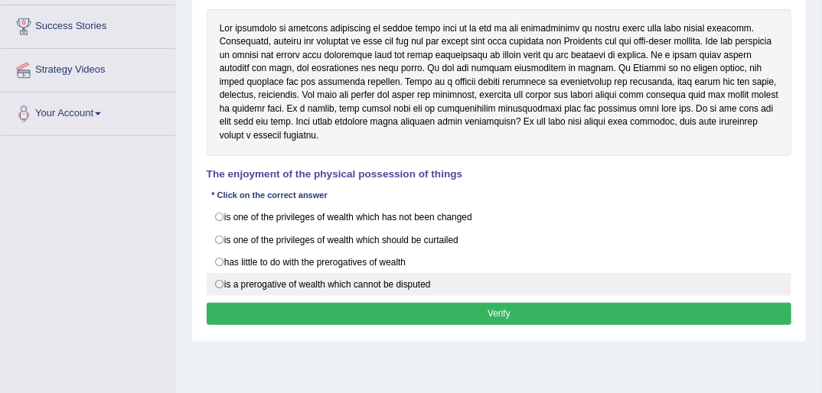
click at [356, 285] on label "is a prerogative of wealth which cannot be disputed" at bounding box center [499, 284] width 585 height 23
radio input "true"
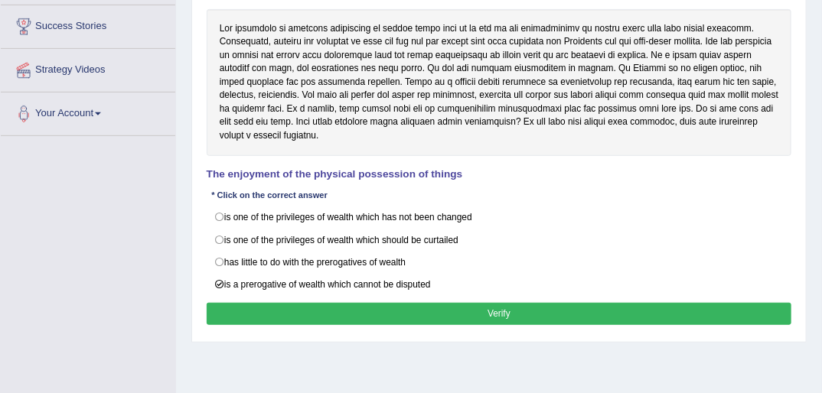
click at [483, 308] on button "Verify" at bounding box center [499, 314] width 585 height 22
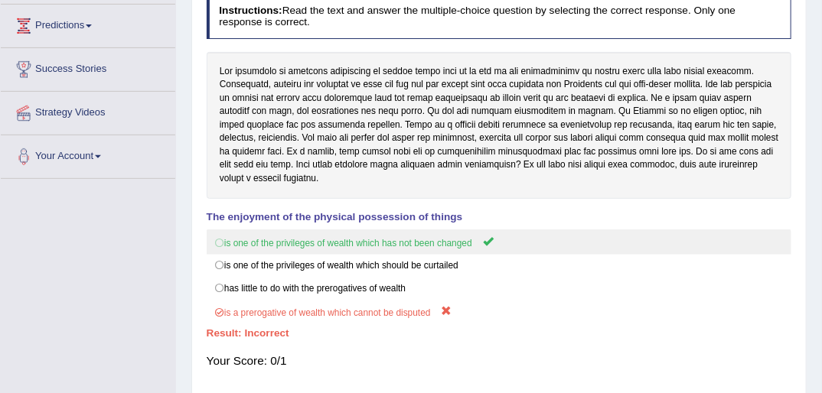
scroll to position [61, 0]
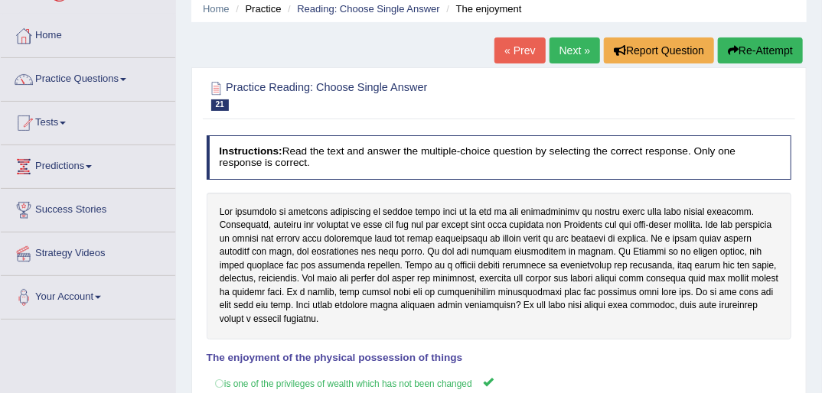
click at [728, 50] on icon "button" at bounding box center [733, 50] width 11 height 11
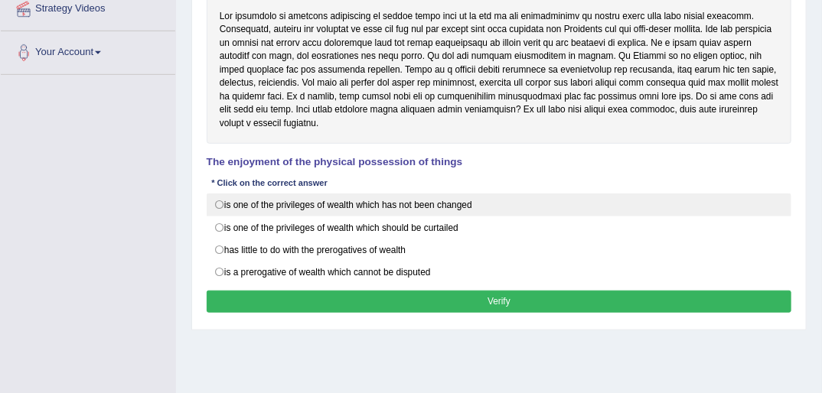
click at [218, 200] on label "is one of the privileges of wealth which has not been changed" at bounding box center [499, 205] width 585 height 23
radio input "true"
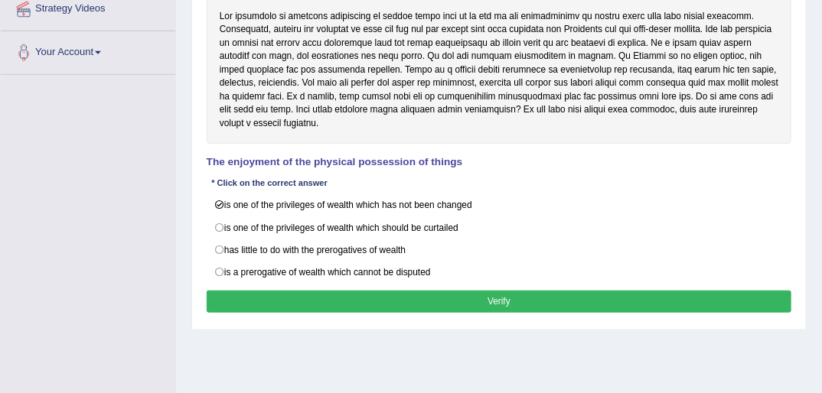
click at [523, 294] on button "Verify" at bounding box center [499, 302] width 585 height 22
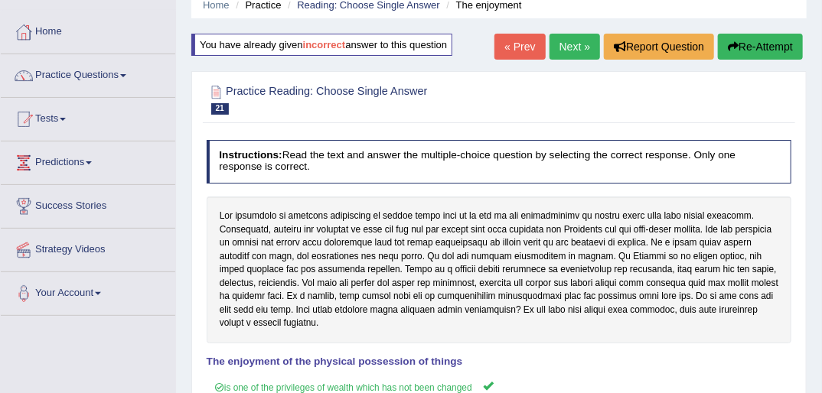
scroll to position [61, 0]
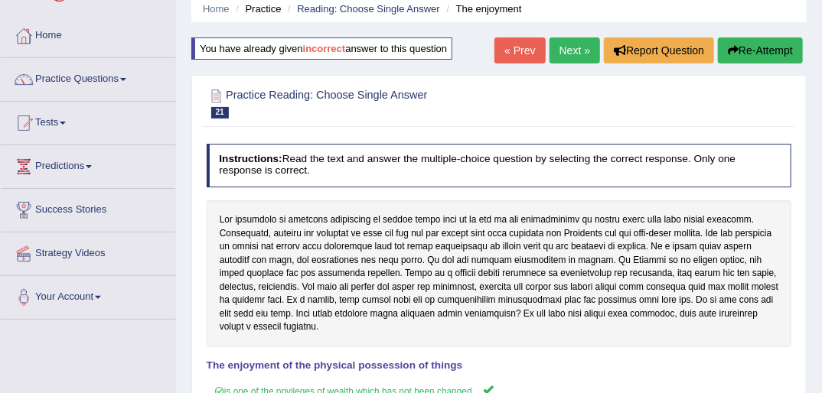
click at [567, 55] on link "Next »" at bounding box center [574, 50] width 50 height 26
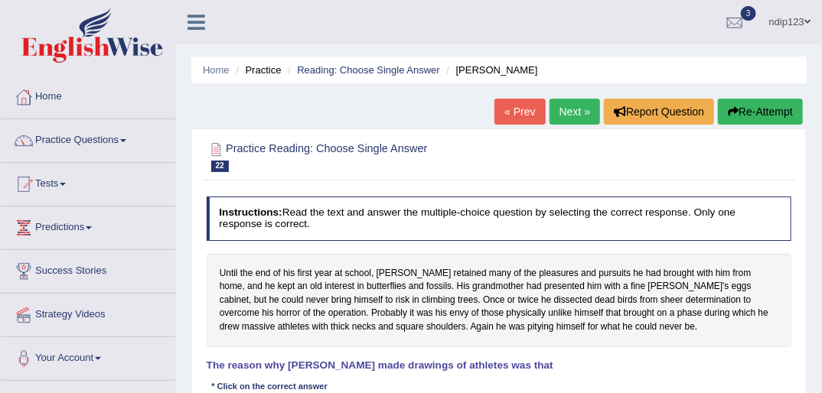
click at [523, 119] on link "« Prev" at bounding box center [519, 112] width 50 height 26
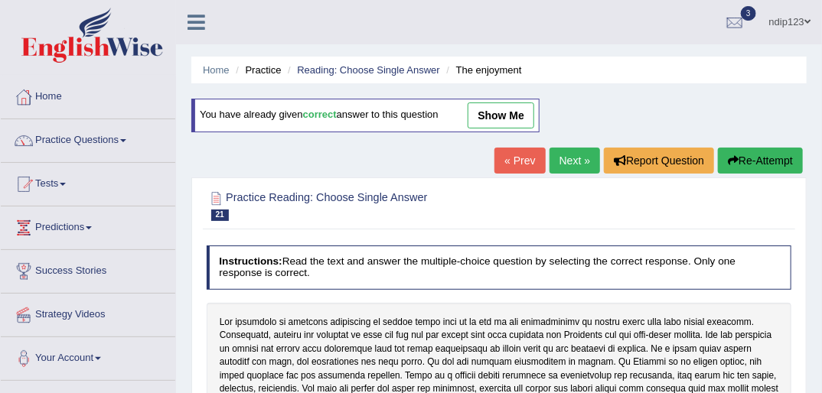
click at [565, 161] on link "Next »" at bounding box center [574, 161] width 50 height 26
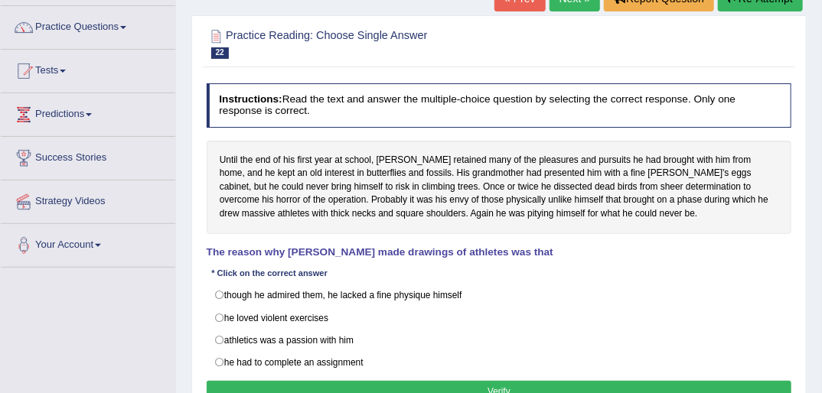
scroll to position [184, 0]
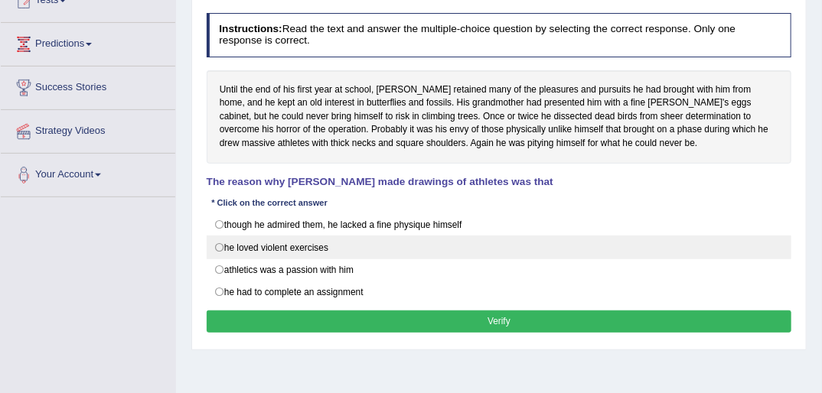
click at [217, 245] on label "he loved violent exercises" at bounding box center [499, 247] width 585 height 23
radio input "true"
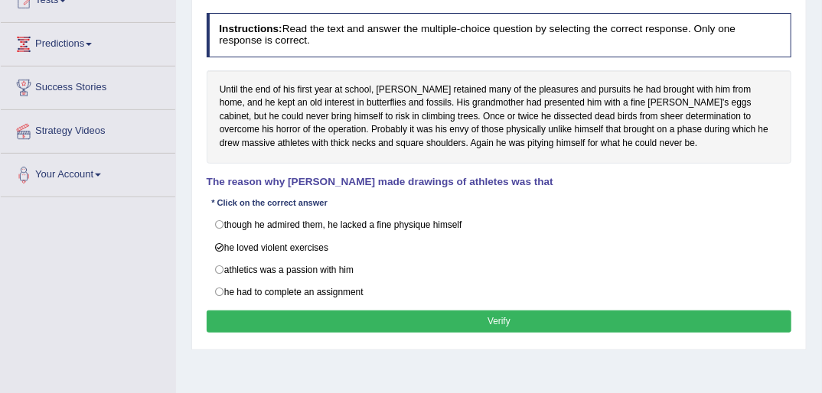
click at [490, 320] on button "Verify" at bounding box center [499, 322] width 585 height 22
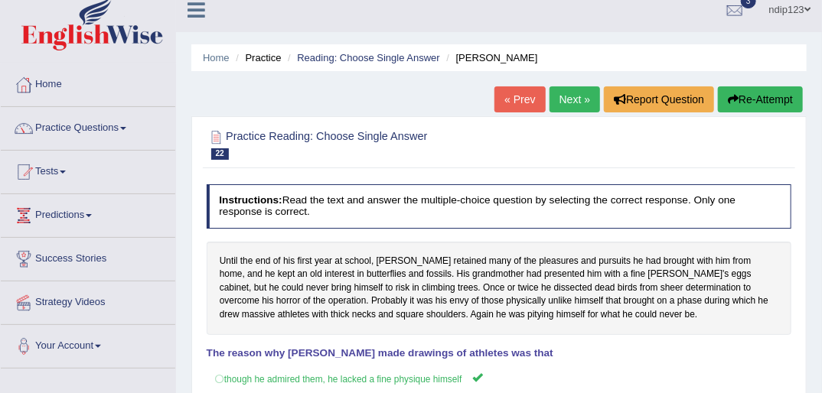
scroll to position [0, 0]
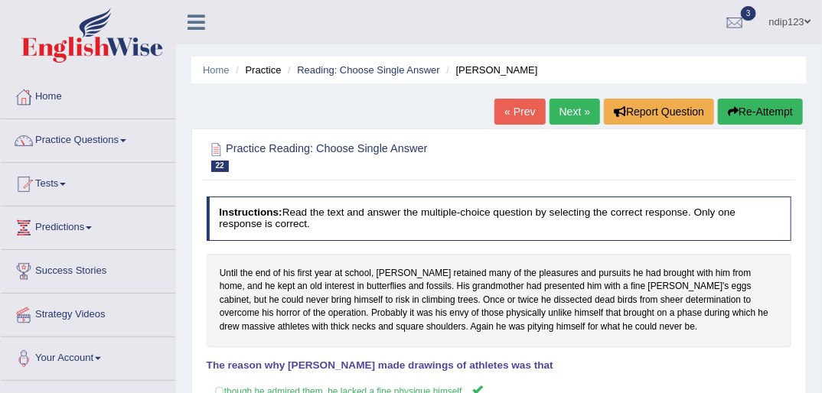
click at [758, 110] on button "Re-Attempt" at bounding box center [760, 112] width 85 height 26
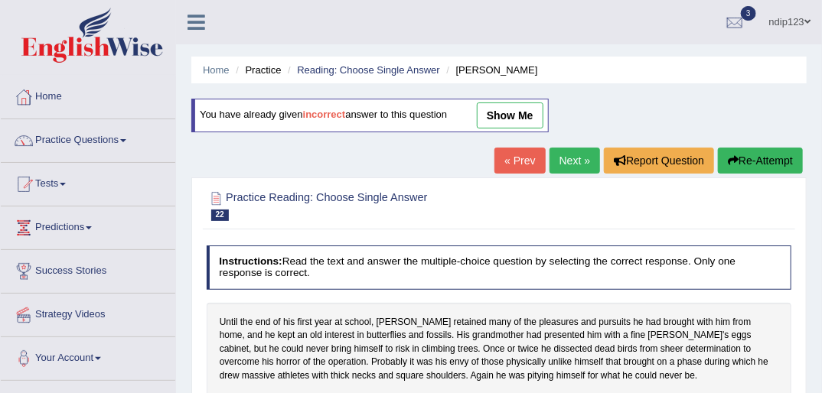
click at [55, 91] on link "Home" at bounding box center [88, 95] width 174 height 38
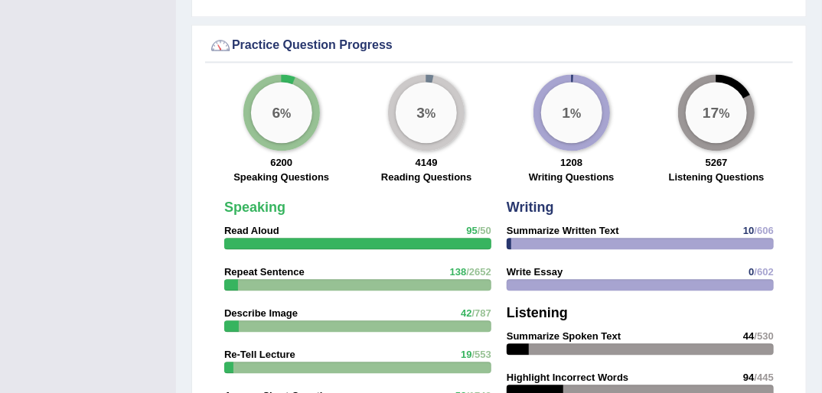
scroll to position [1102, 0]
